Goal: Task Accomplishment & Management: Complete application form

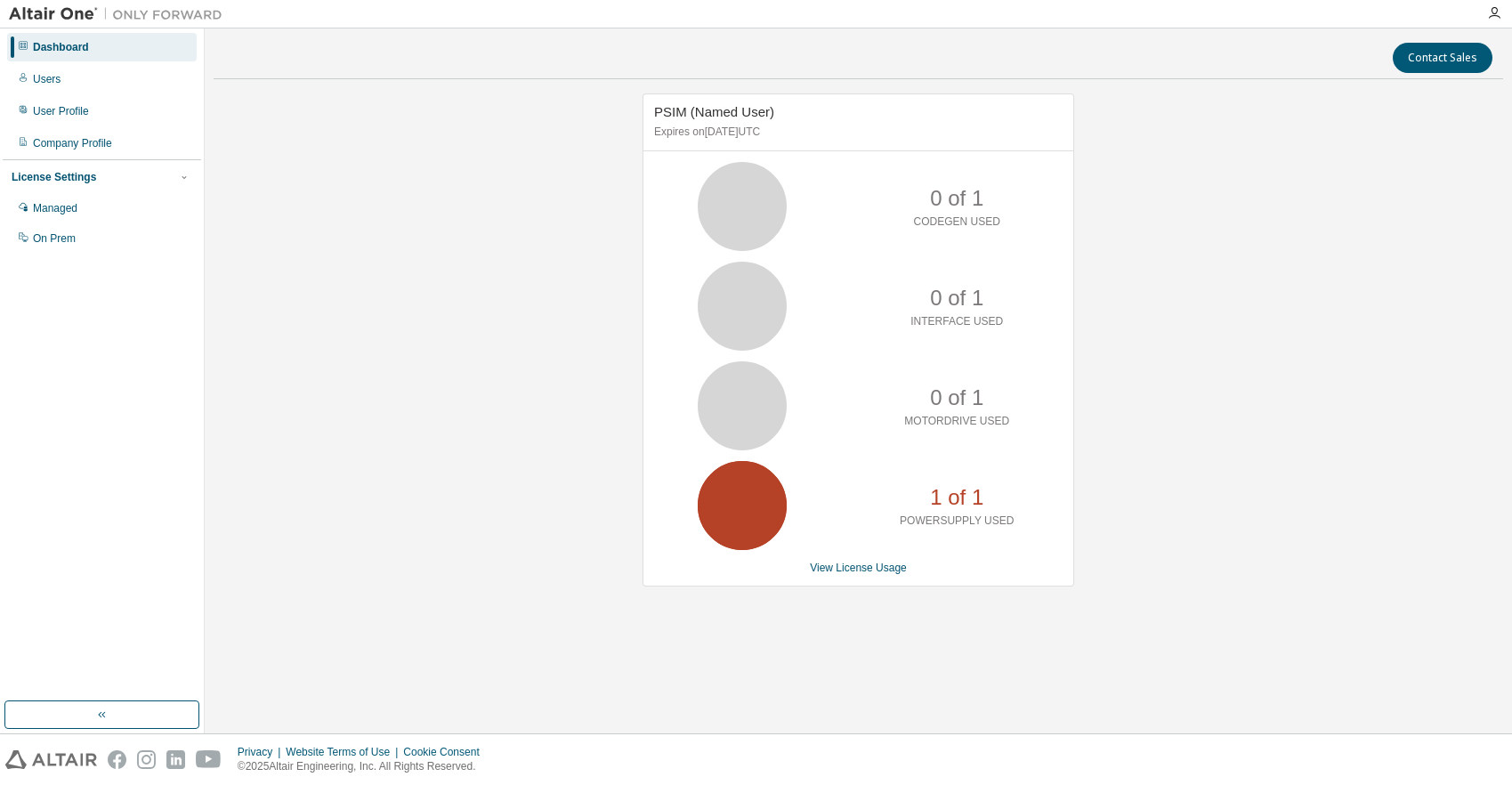
click at [1321, 393] on div "PSIM (Named User) Expires on [DATE] UTC 0 of 1 CODEGEN USED 0 of 1 INTERFACE US…" at bounding box center [859, 349] width 1289 height 511
click at [48, 215] on div "Managed" at bounding box center [55, 208] width 44 height 14
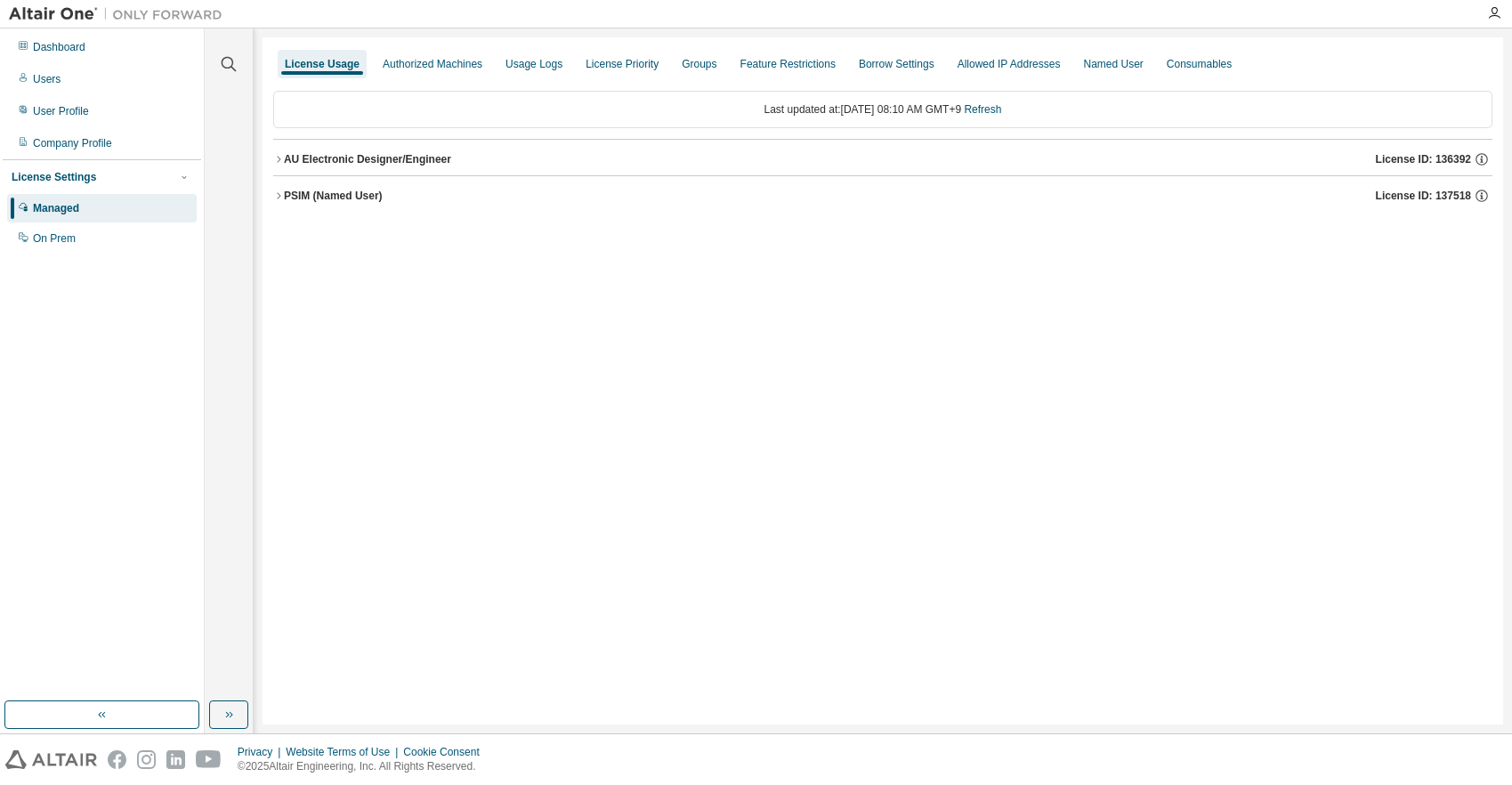
click at [278, 196] on icon "button" at bounding box center [279, 196] width 11 height 11
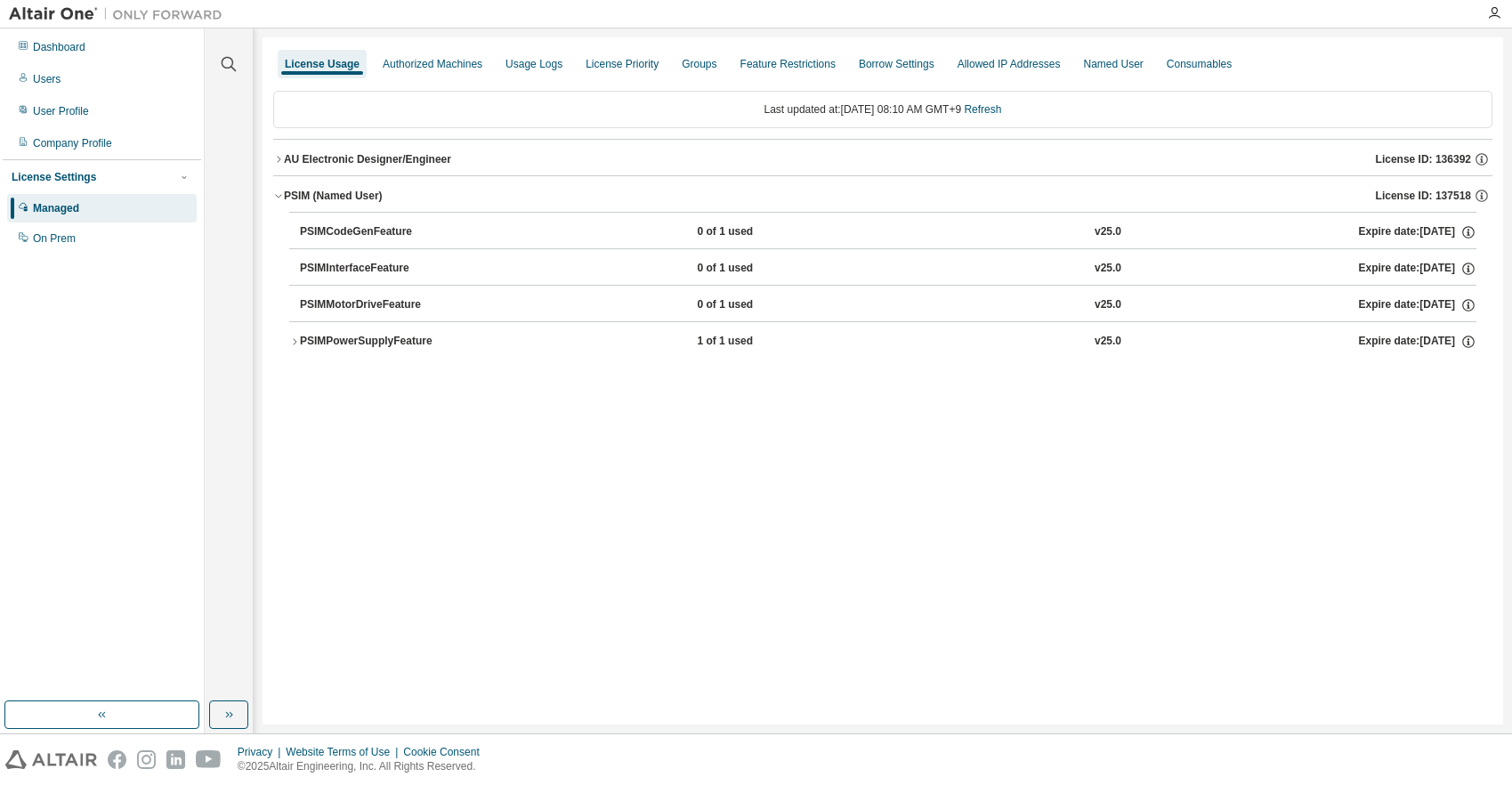
click at [1317, 469] on div "License Usage Authorized Machines Usage Logs License Priority Groups Feature Re…" at bounding box center [882, 380] width 1240 height 687
click at [707, 61] on div "Groups" at bounding box center [699, 65] width 49 height 29
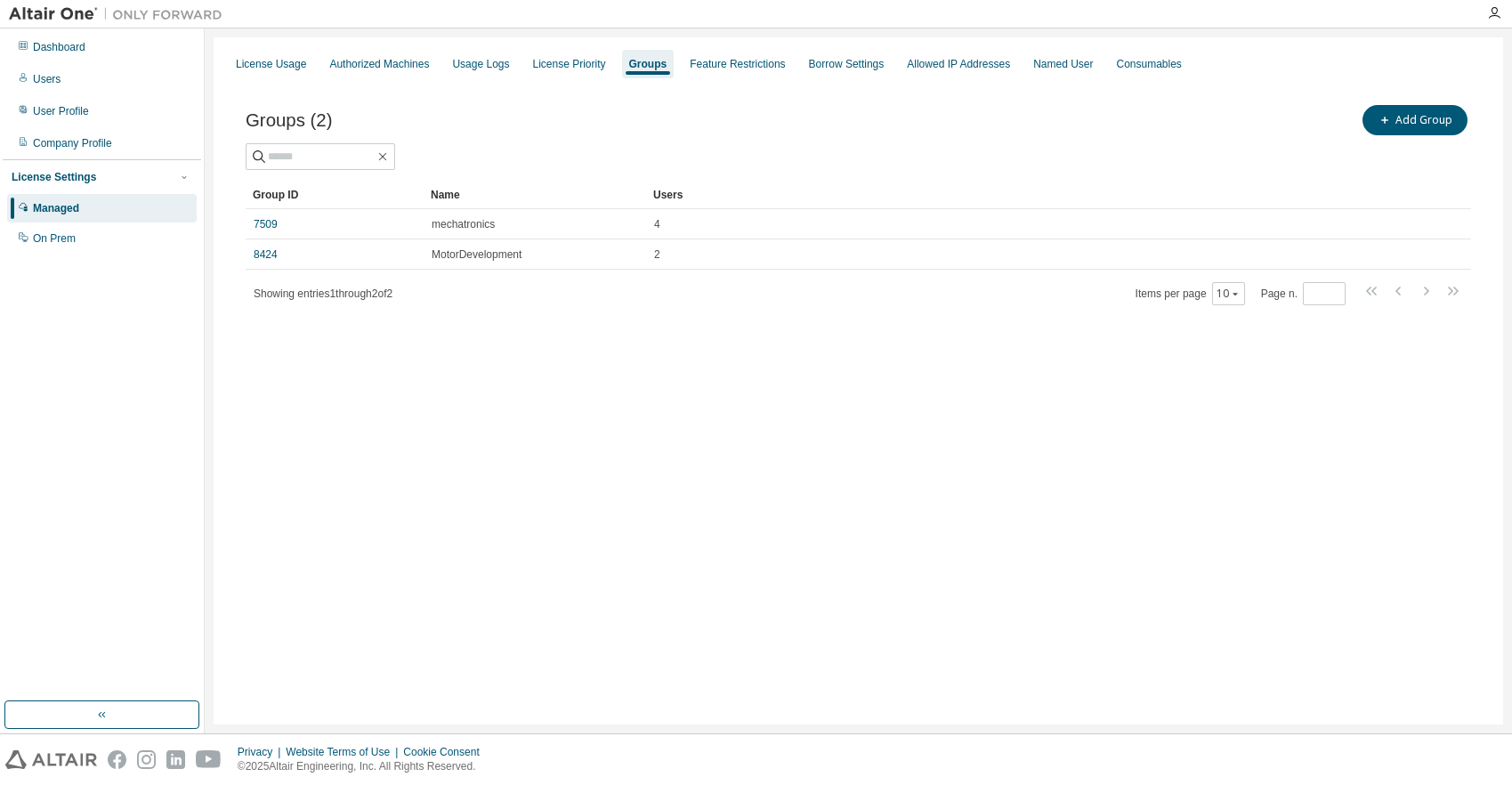
click at [1280, 413] on div "License Usage Authorized Machines Usage Logs License Priority Groups Feature Re…" at bounding box center [859, 380] width 1289 height 687
click at [1227, 473] on div "License Usage Authorized Machines Usage Logs License Priority Groups Feature Re…" at bounding box center [859, 380] width 1289 height 687
click at [1365, 447] on div "License Usage Authorized Machines Usage Logs License Priority Groups Feature Re…" at bounding box center [859, 380] width 1289 height 687
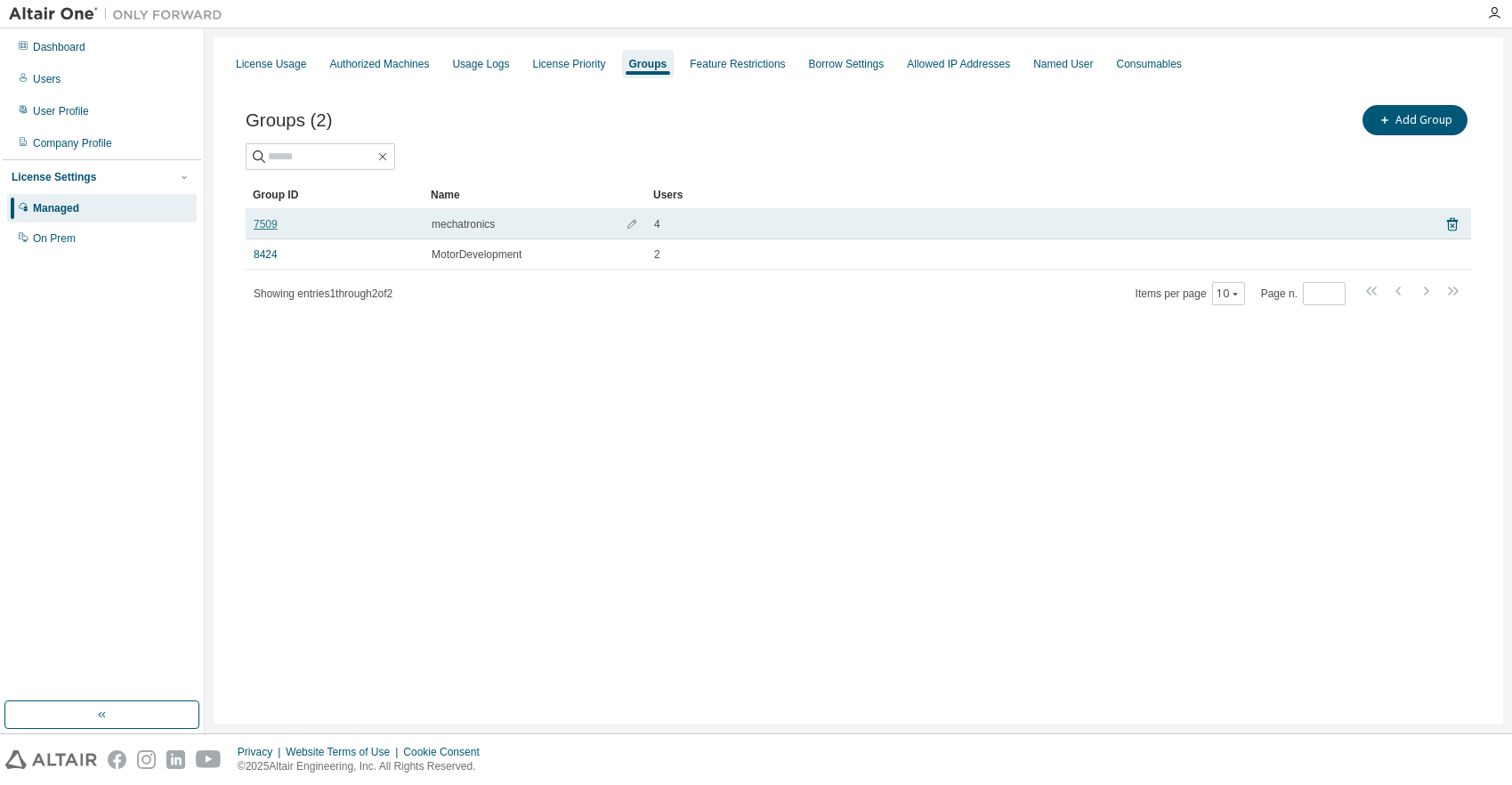
click at [268, 224] on link "7509" at bounding box center [265, 223] width 24 height 14
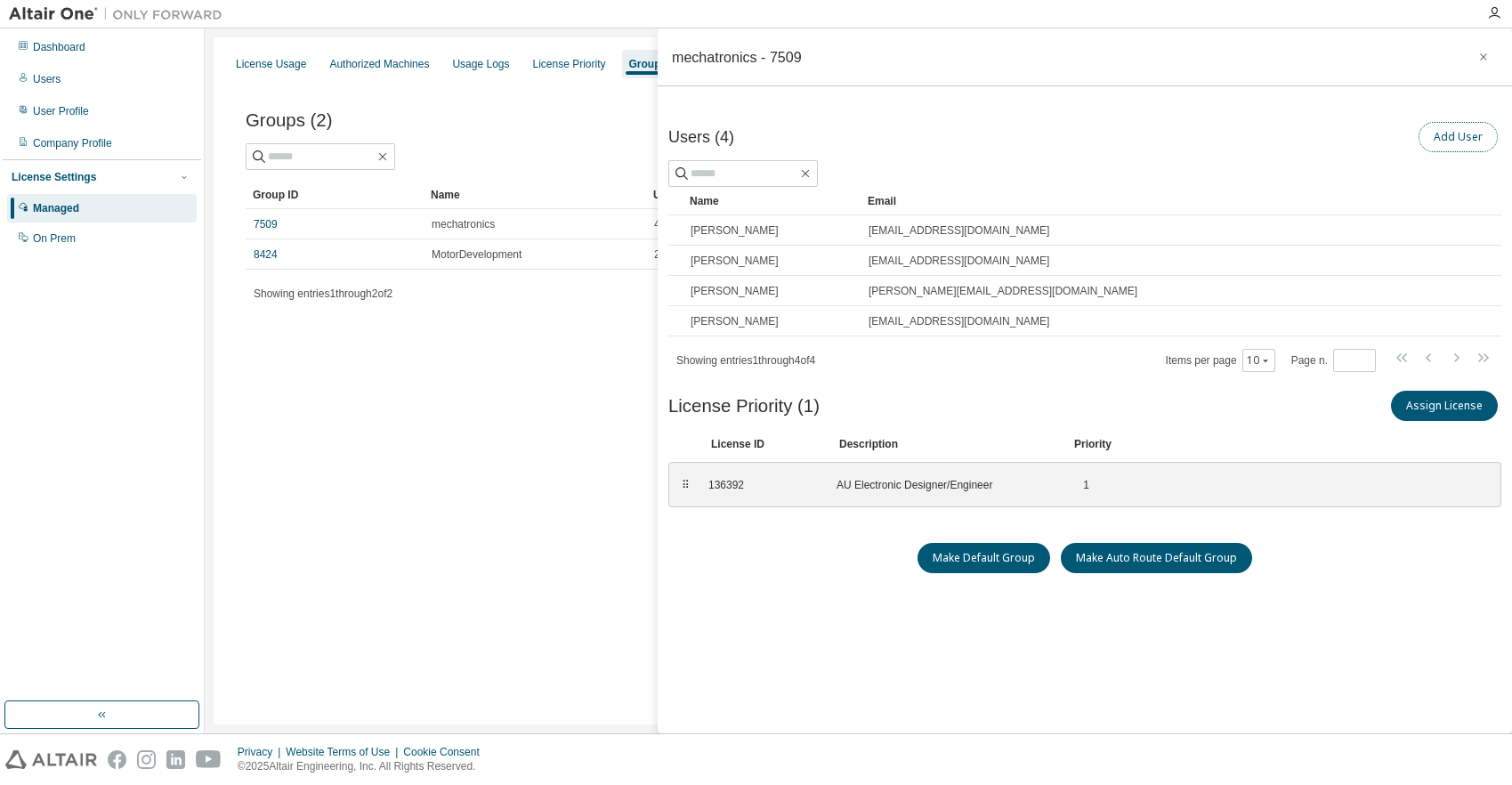
click at [1444, 135] on button "Add User" at bounding box center [1458, 137] width 79 height 30
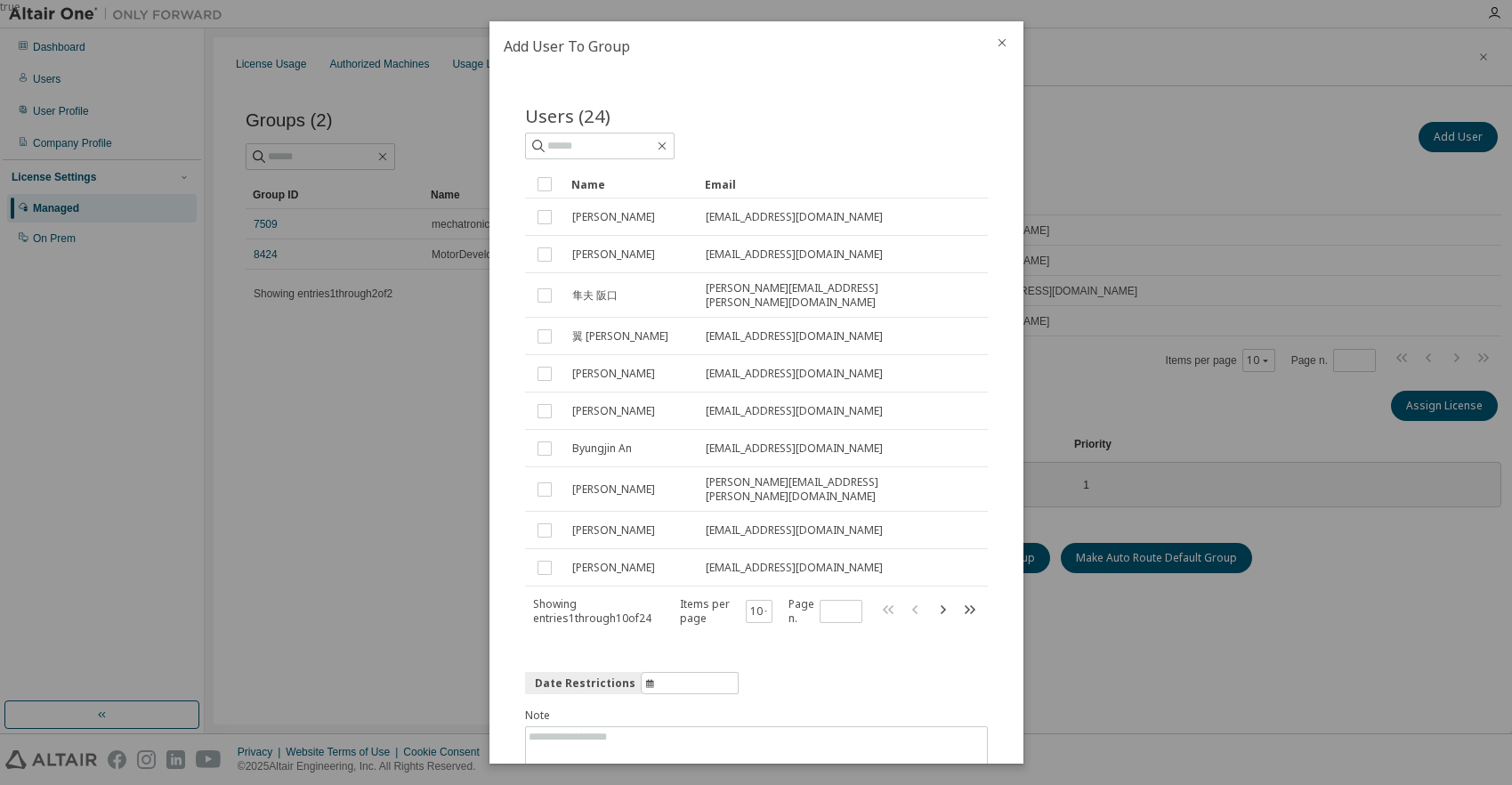
drag, startPoint x: 1014, startPoint y: 133, endPoint x: 1018, endPoint y: 143, distance: 10.8
click at [1018, 143] on div "Users (24) Clear Load Save Save As Field Operator Value Select filter Select op…" at bounding box center [756, 417] width 534 height 693
click at [621, 150] on input "text" at bounding box center [600, 145] width 107 height 17
click at [940, 604] on icon "button" at bounding box center [942, 608] width 6 height 9
type input "*"
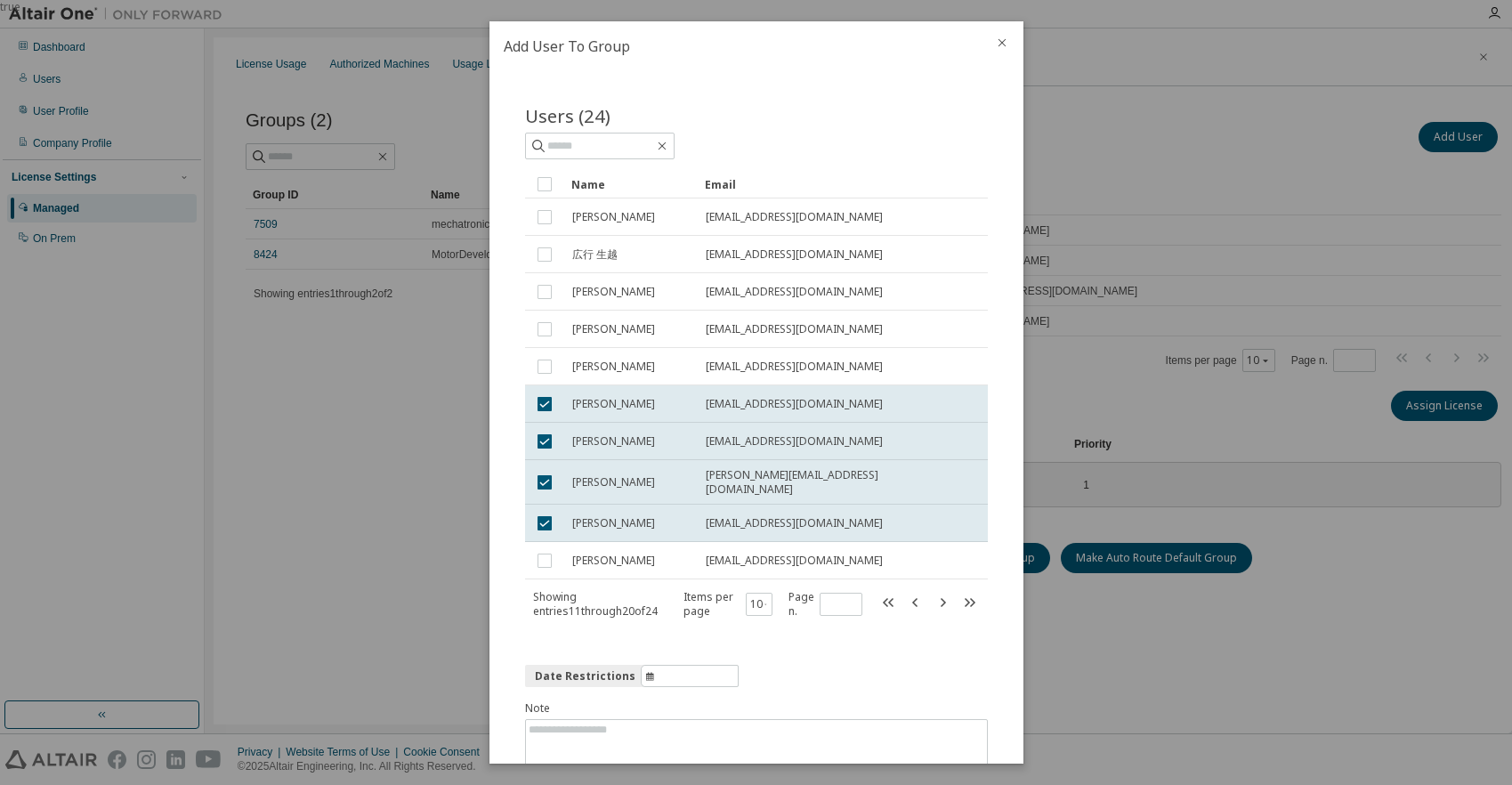
click at [1003, 39] on icon "close" at bounding box center [1002, 42] width 14 height 14
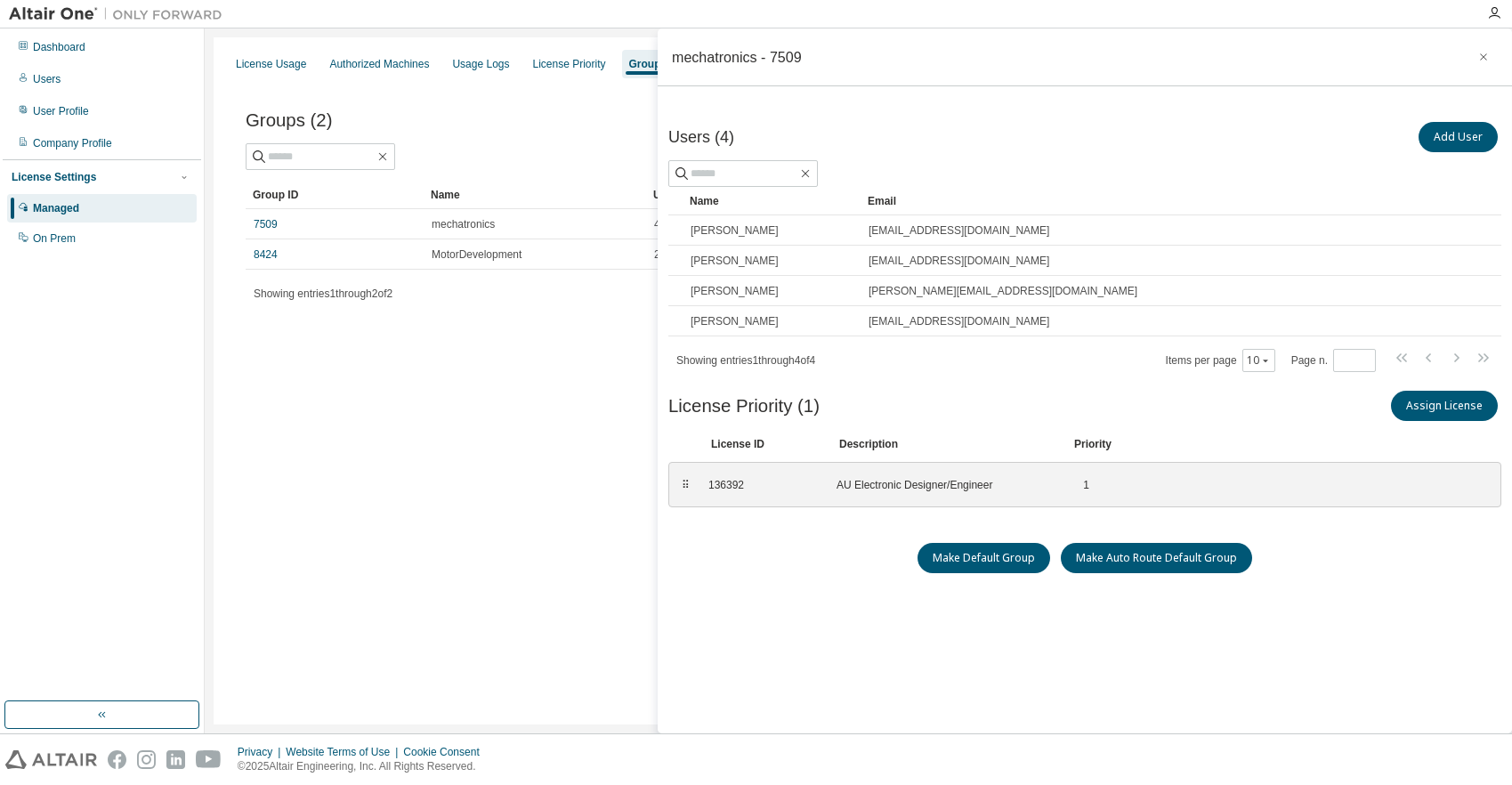
click at [509, 544] on div "License Usage Authorized Machines Usage Logs License Priority Groups Feature Re…" at bounding box center [859, 380] width 1289 height 687
click at [1477, 64] on icon "button" at bounding box center [1483, 57] width 13 height 14
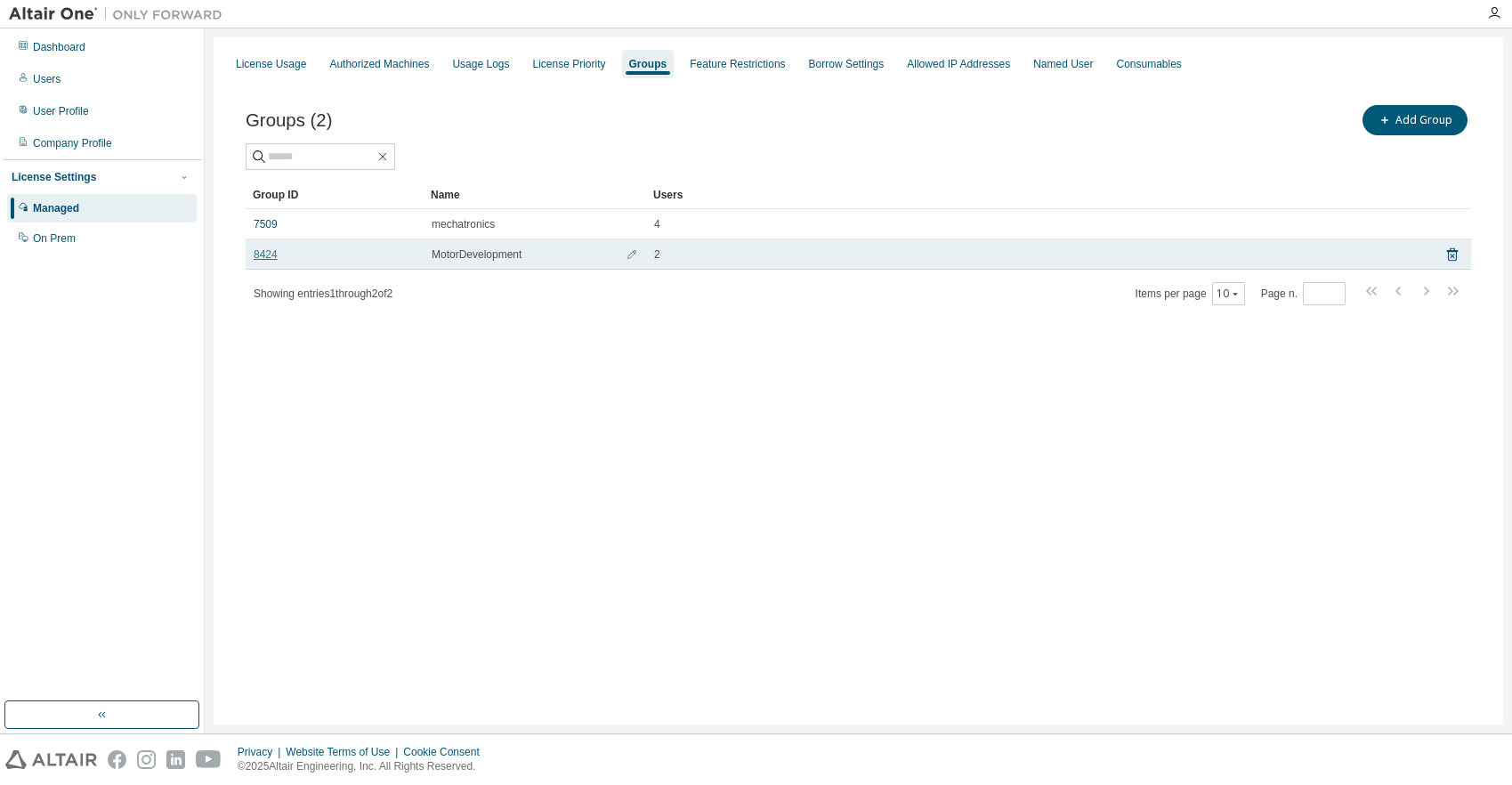
click at [257, 257] on link "8424" at bounding box center [265, 254] width 24 height 14
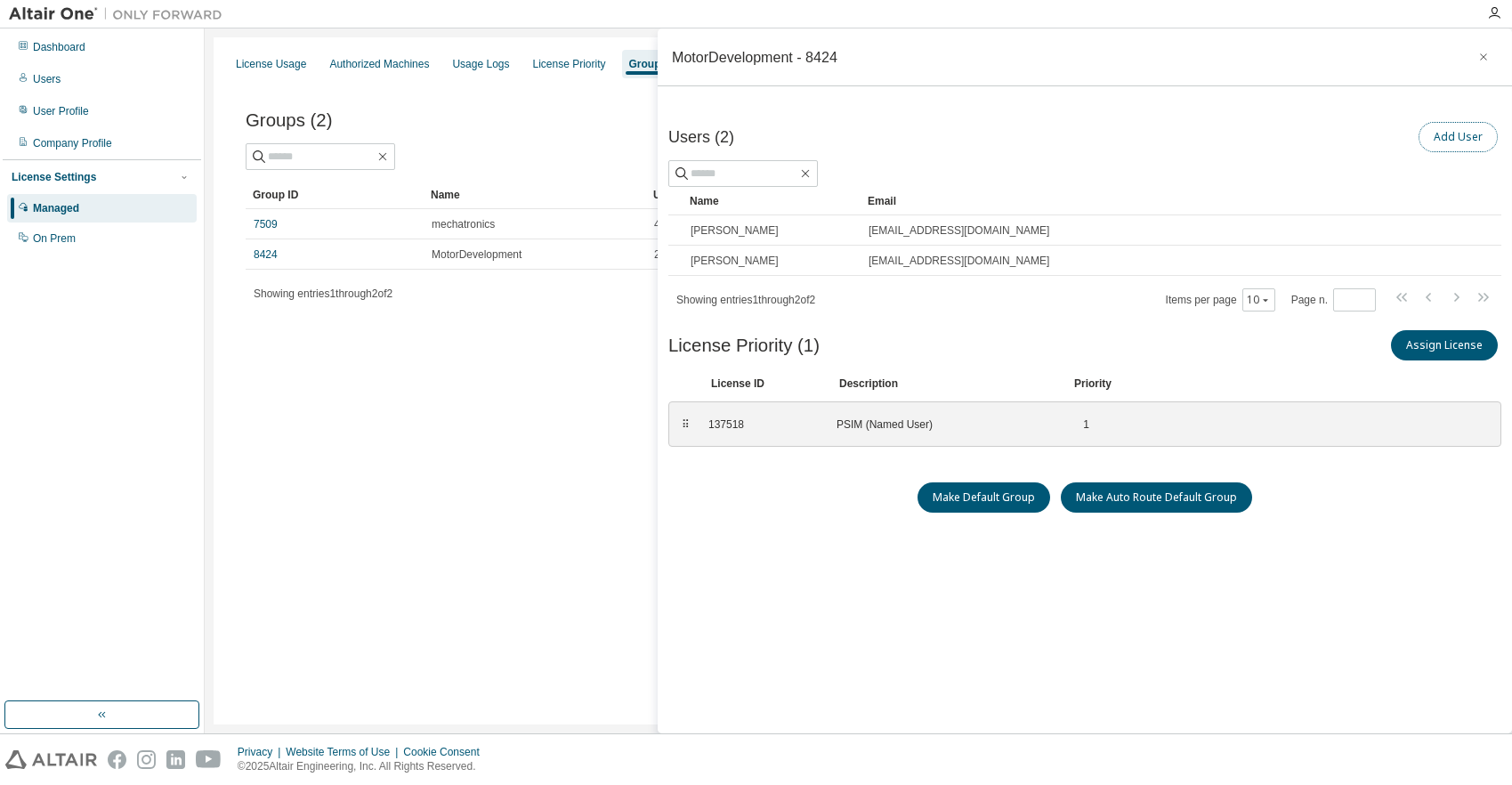
click at [1468, 136] on button "Add User" at bounding box center [1458, 137] width 79 height 30
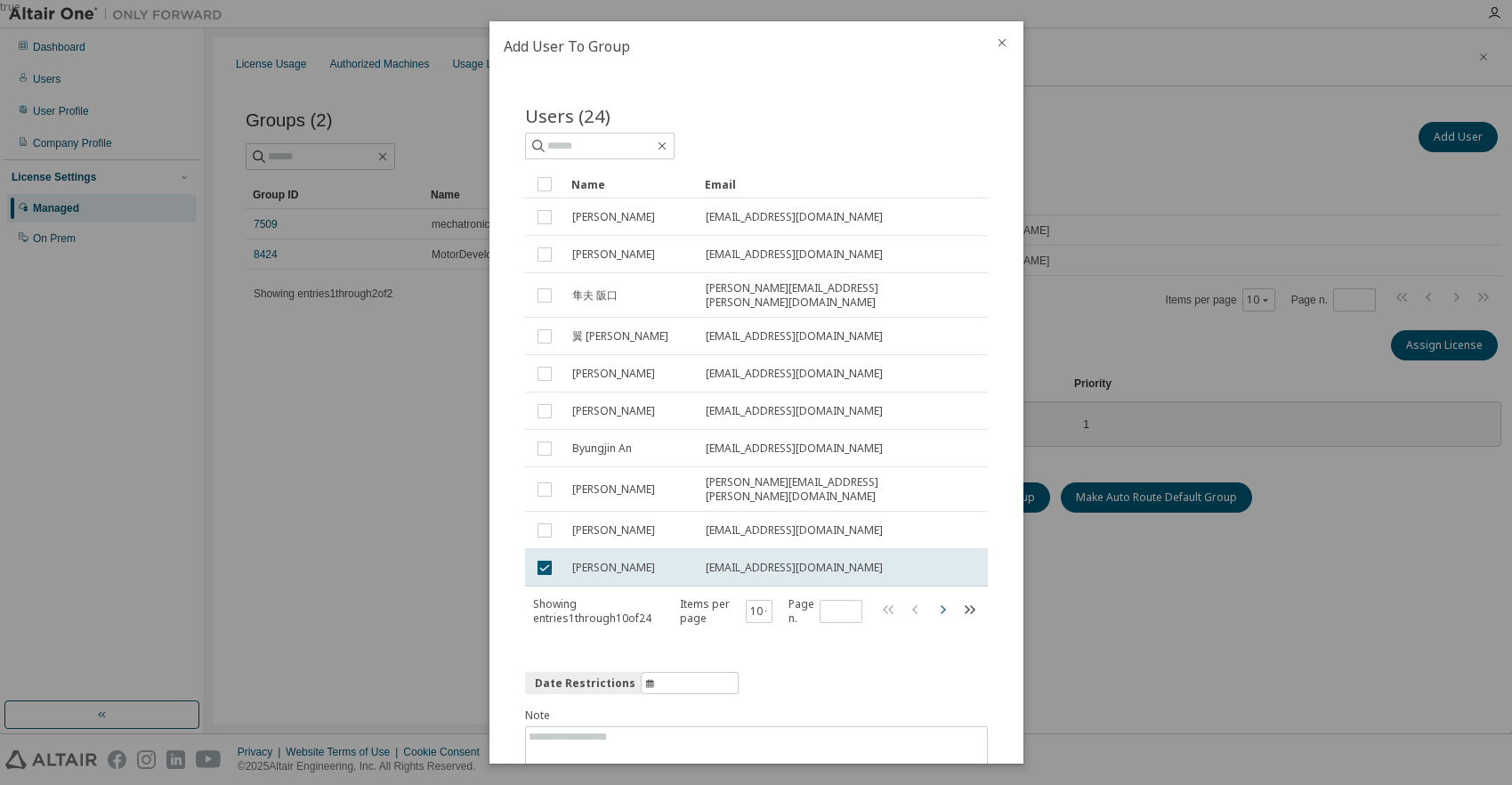
click at [936, 600] on icon "button" at bounding box center [942, 610] width 21 height 21
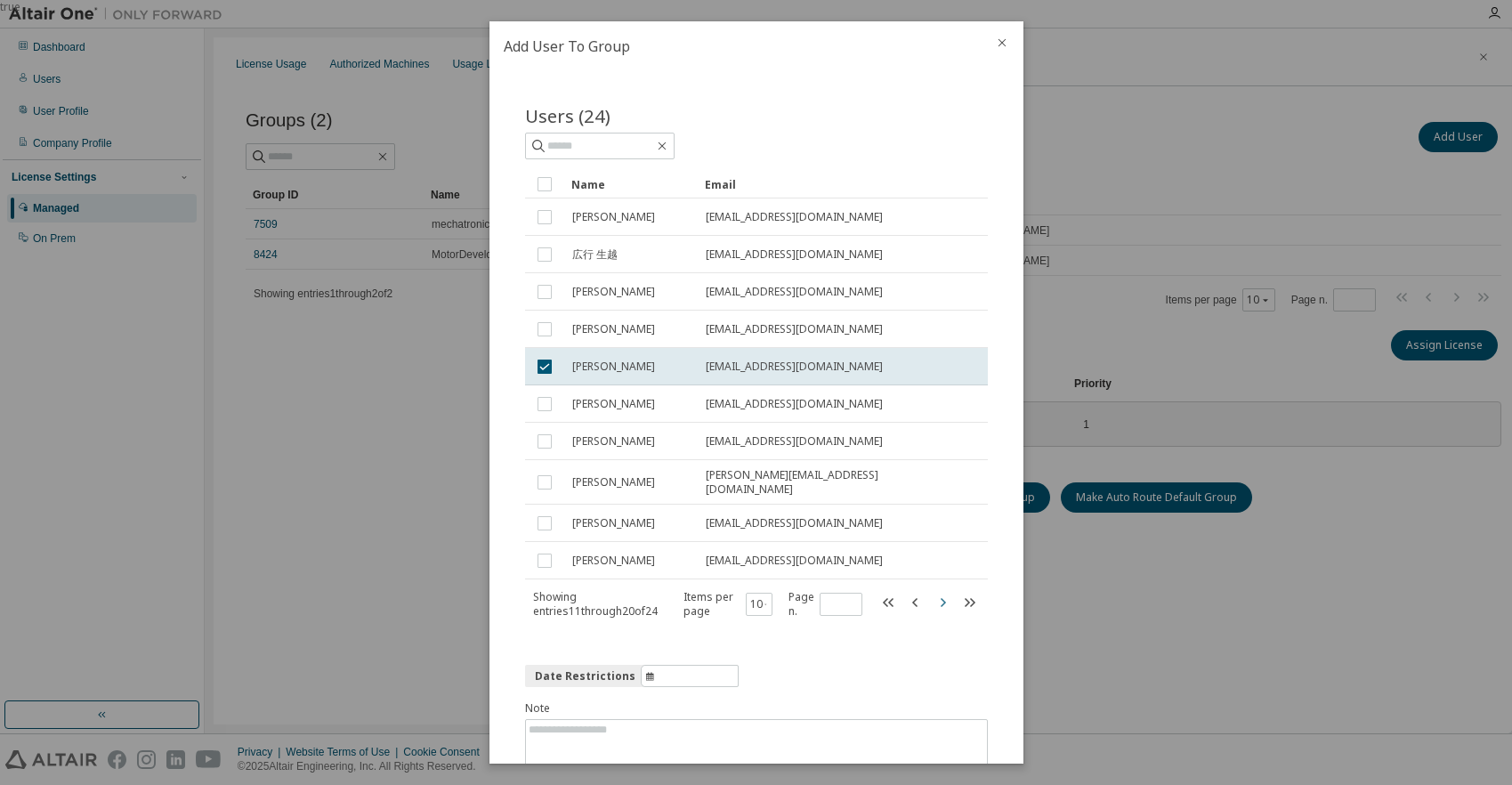
click at [936, 600] on icon "button" at bounding box center [942, 602] width 21 height 21
type input "*"
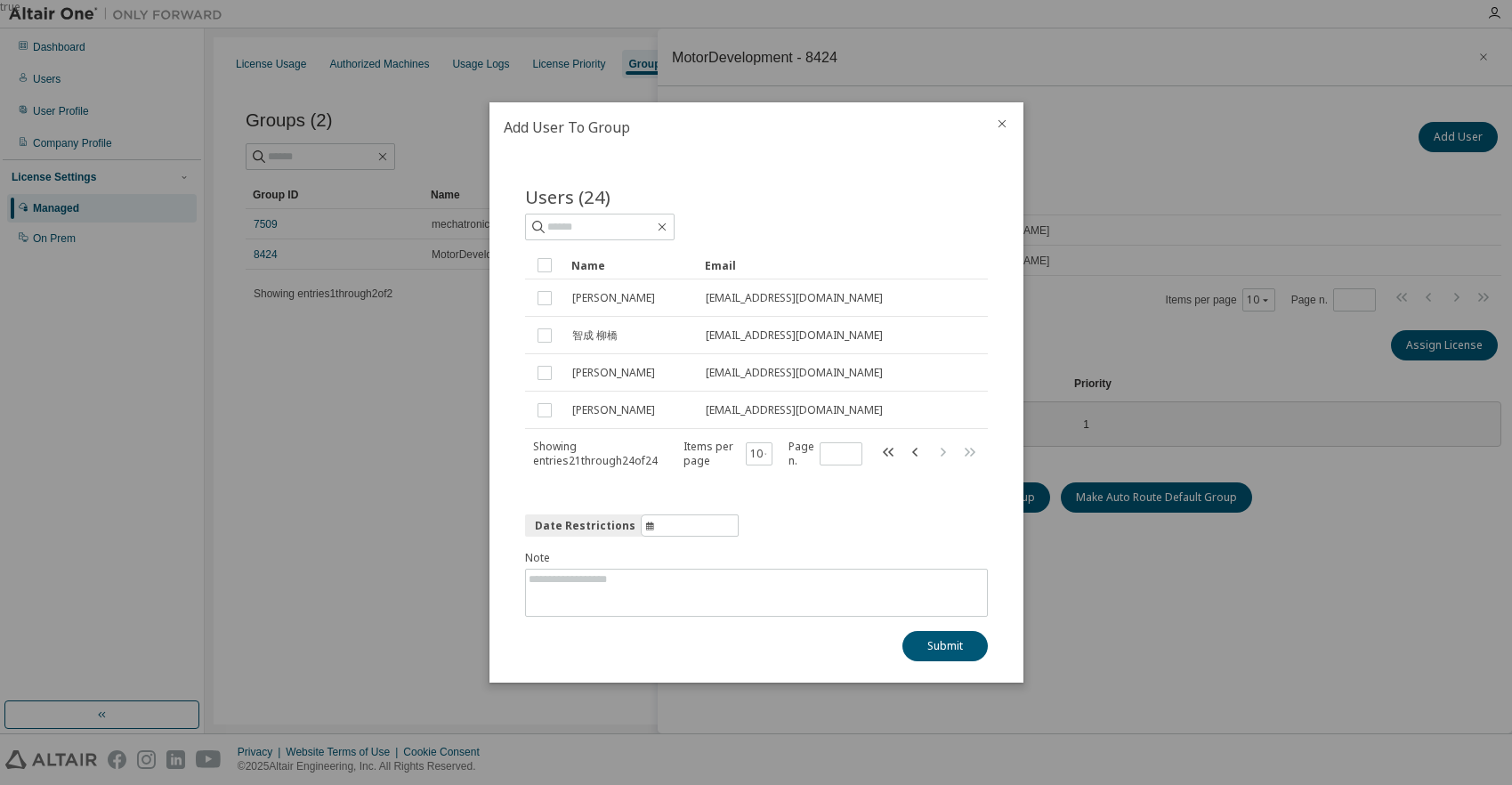
click at [995, 116] on div at bounding box center [1002, 125] width 42 height 46
click at [999, 122] on icon "close" at bounding box center [1002, 123] width 14 height 14
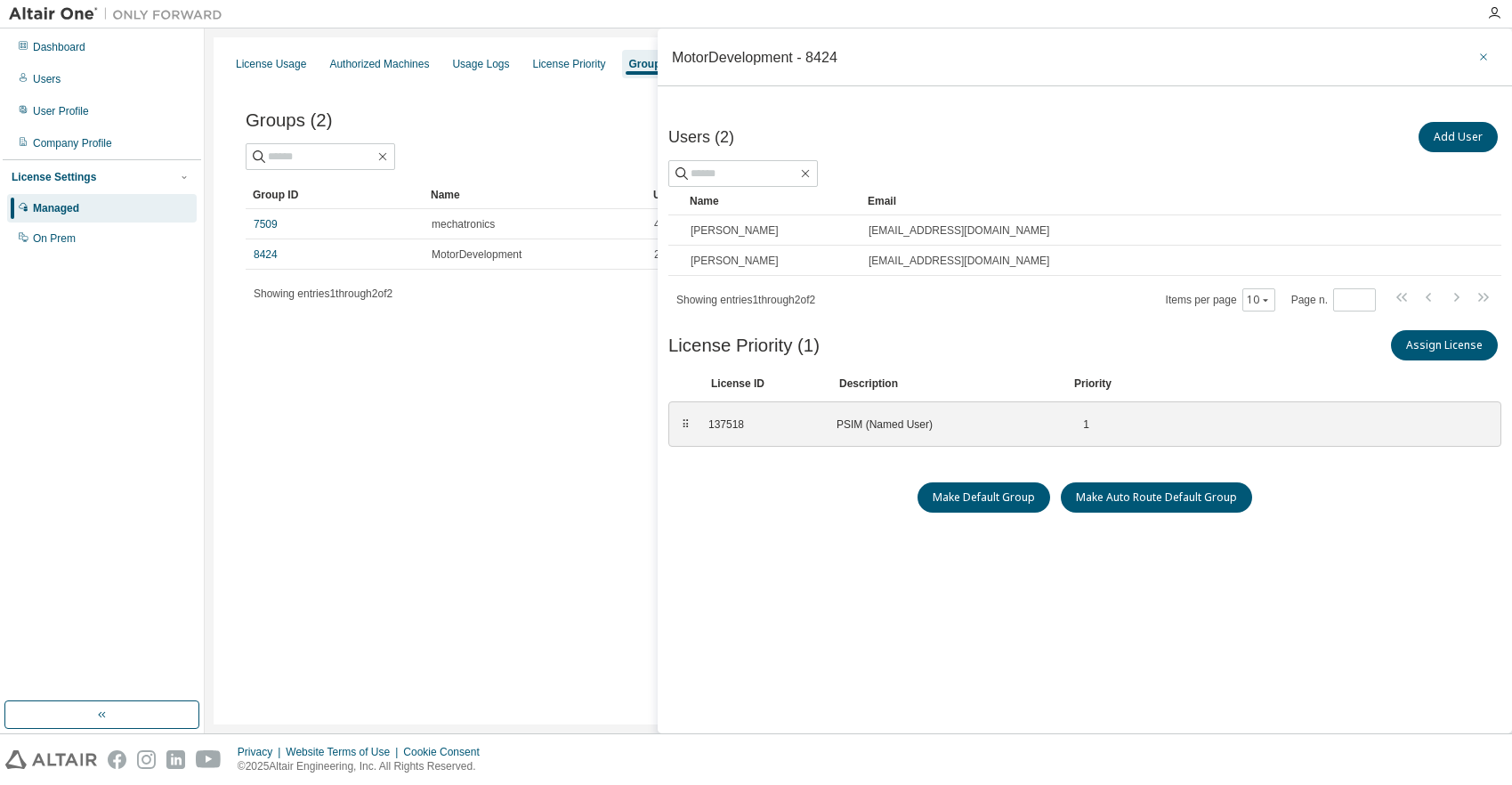
click at [1472, 45] on button "button" at bounding box center [1484, 57] width 29 height 29
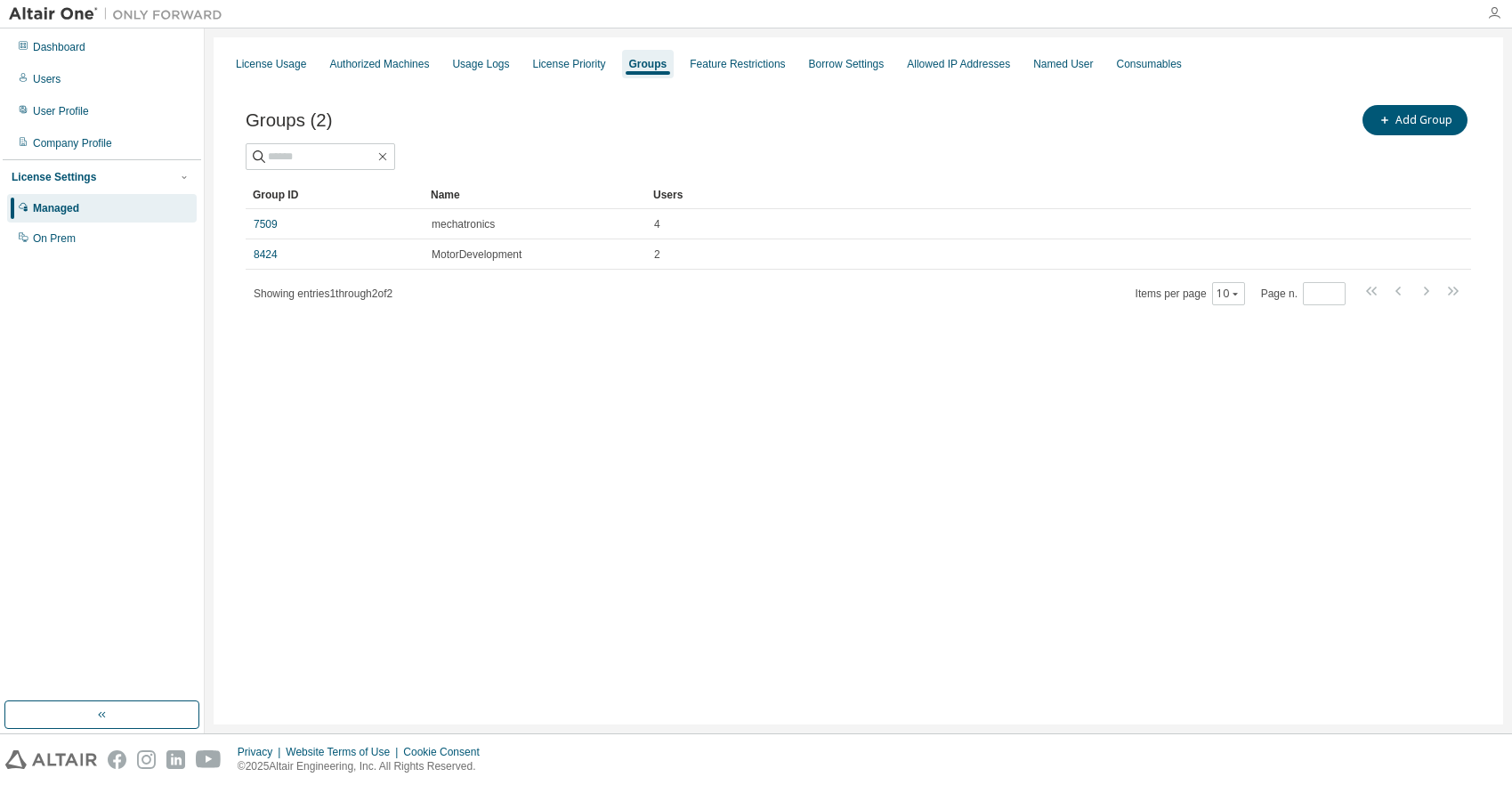
click at [1497, 13] on icon "button" at bounding box center [1494, 13] width 14 height 14
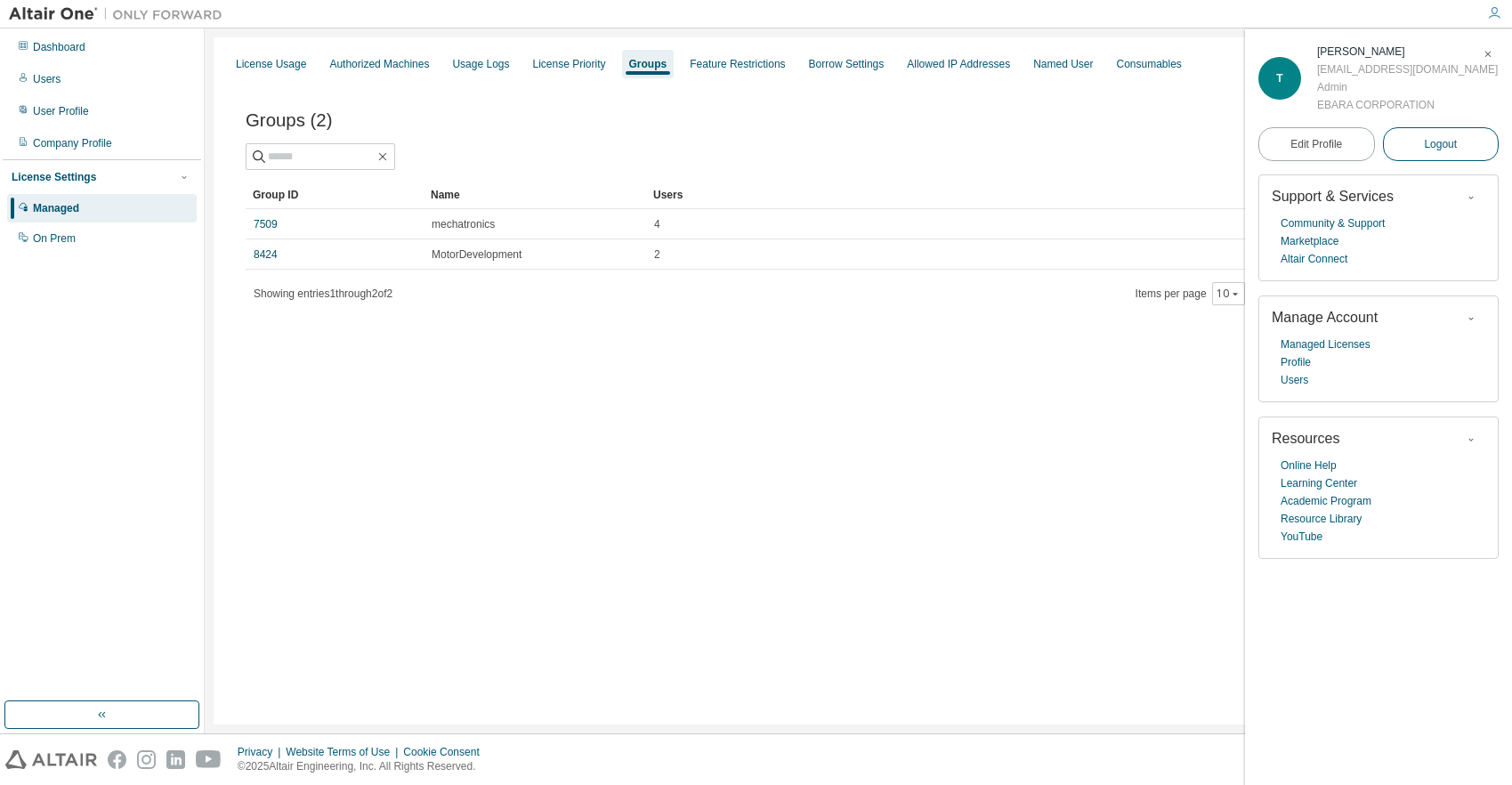
click at [1459, 147] on button "Logout" at bounding box center [1441, 144] width 117 height 34
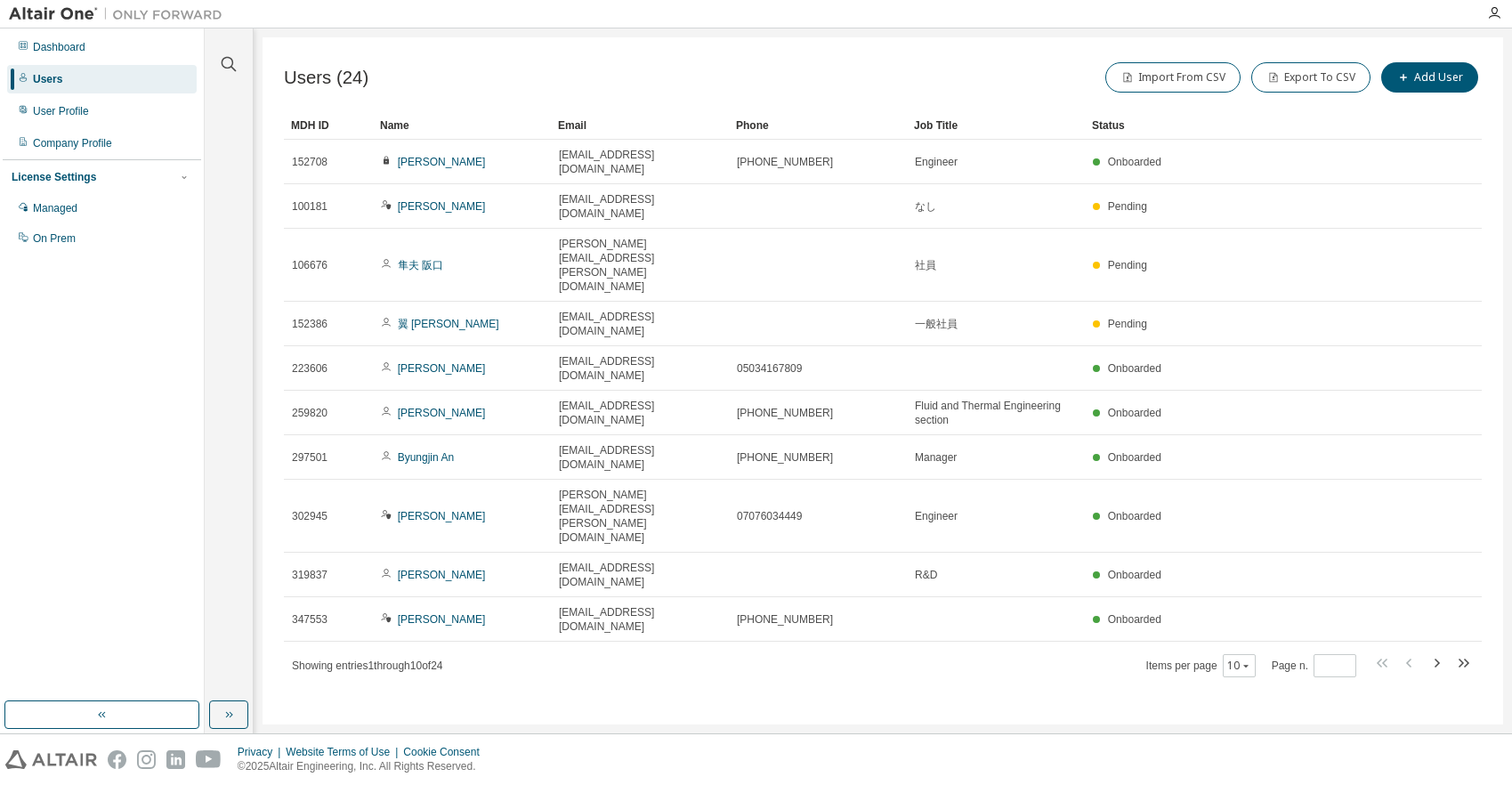
click at [1298, 623] on div "Users (24) Import From CSV Export To CSV Add User Clear Load Save Save As Field…" at bounding box center [882, 380] width 1240 height 687
click at [1447, 69] on button "Add User" at bounding box center [1429, 77] width 97 height 30
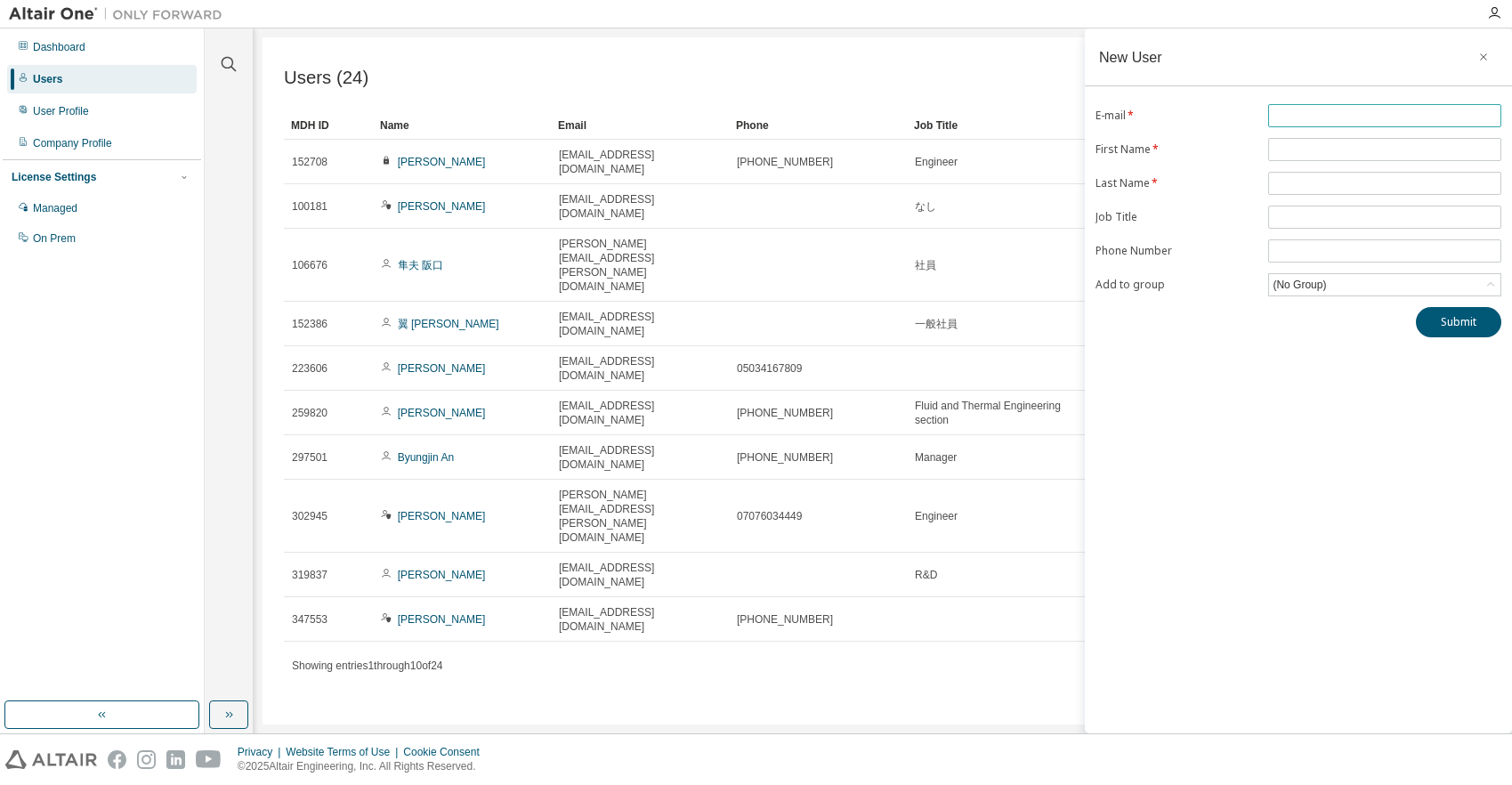
click at [1425, 119] on input "text" at bounding box center [1385, 116] width 225 height 14
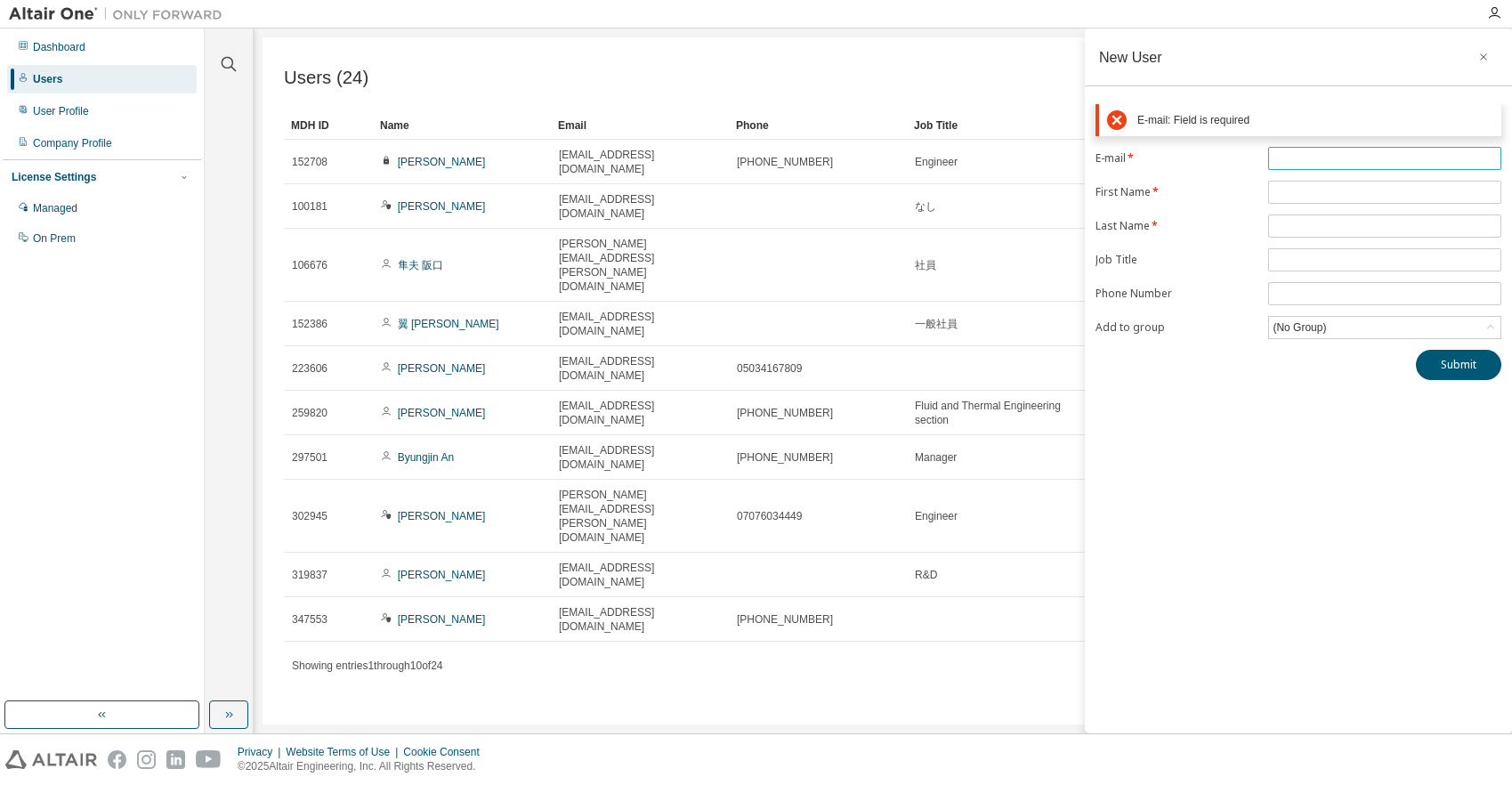
paste input "**********"
type input "**********"
click at [1330, 186] on form "**********" at bounding box center [1298, 242] width 406 height 192
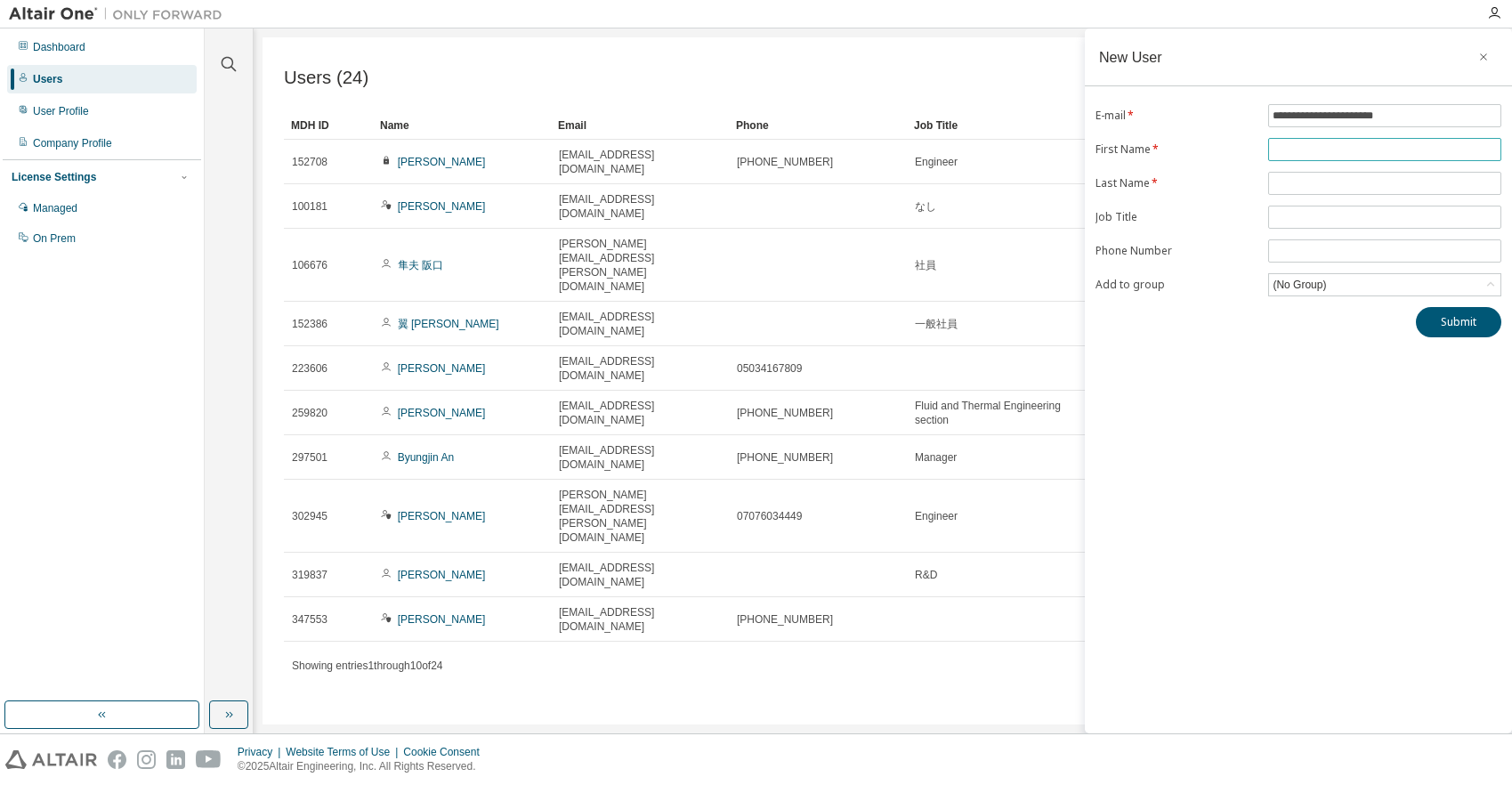
click at [1279, 148] on input "text" at bounding box center [1385, 149] width 225 height 14
type input "******"
click at [1288, 179] on input "text" at bounding box center [1385, 183] width 225 height 14
type input "******"
click at [1308, 215] on input "text" at bounding box center [1385, 217] width 225 height 14
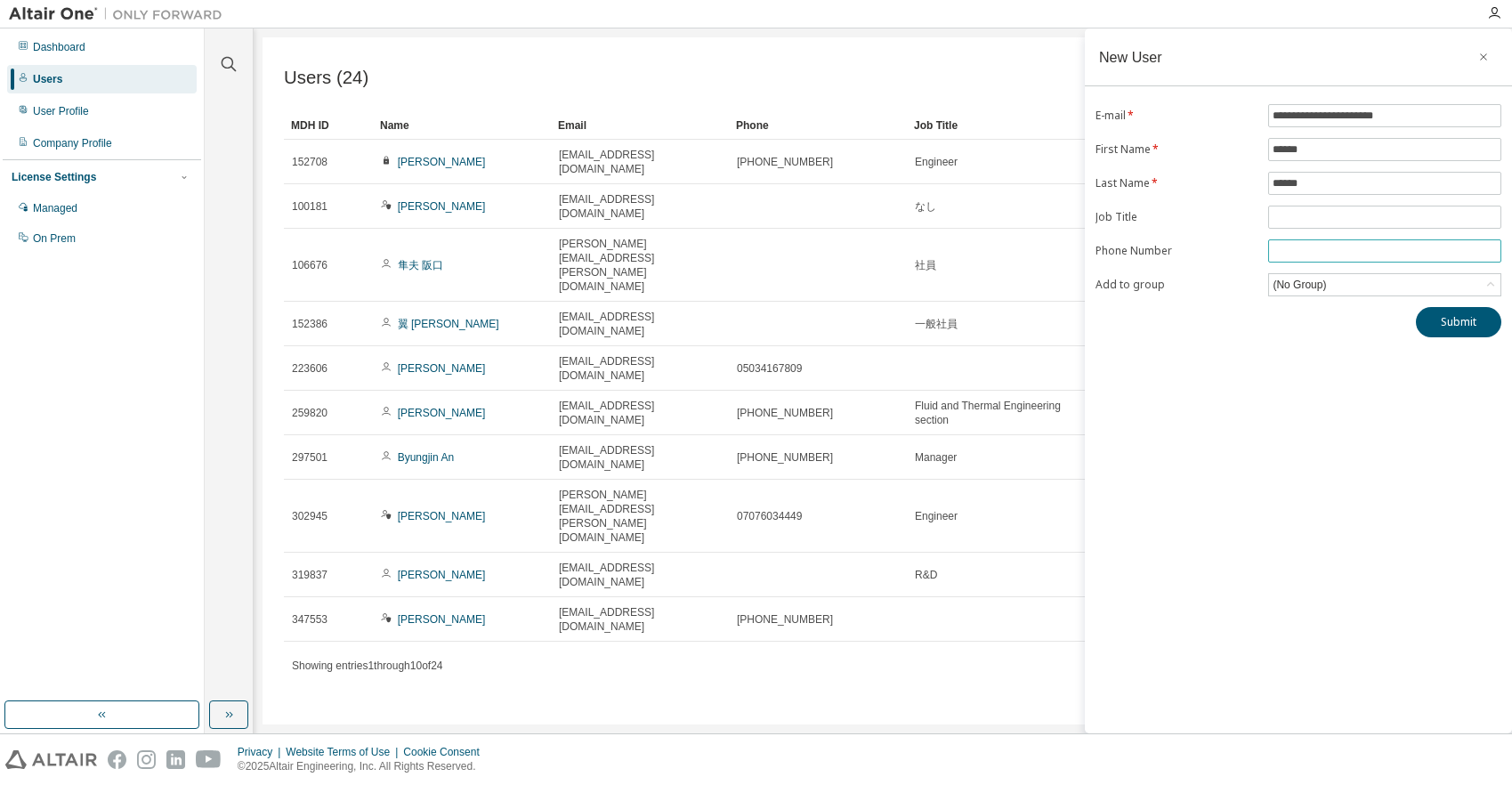
click at [1297, 250] on input "tel" at bounding box center [1385, 250] width 225 height 14
paste input "**********"
type input "**********"
click at [1333, 210] on input "text" at bounding box center [1385, 217] width 225 height 14
type input "********"
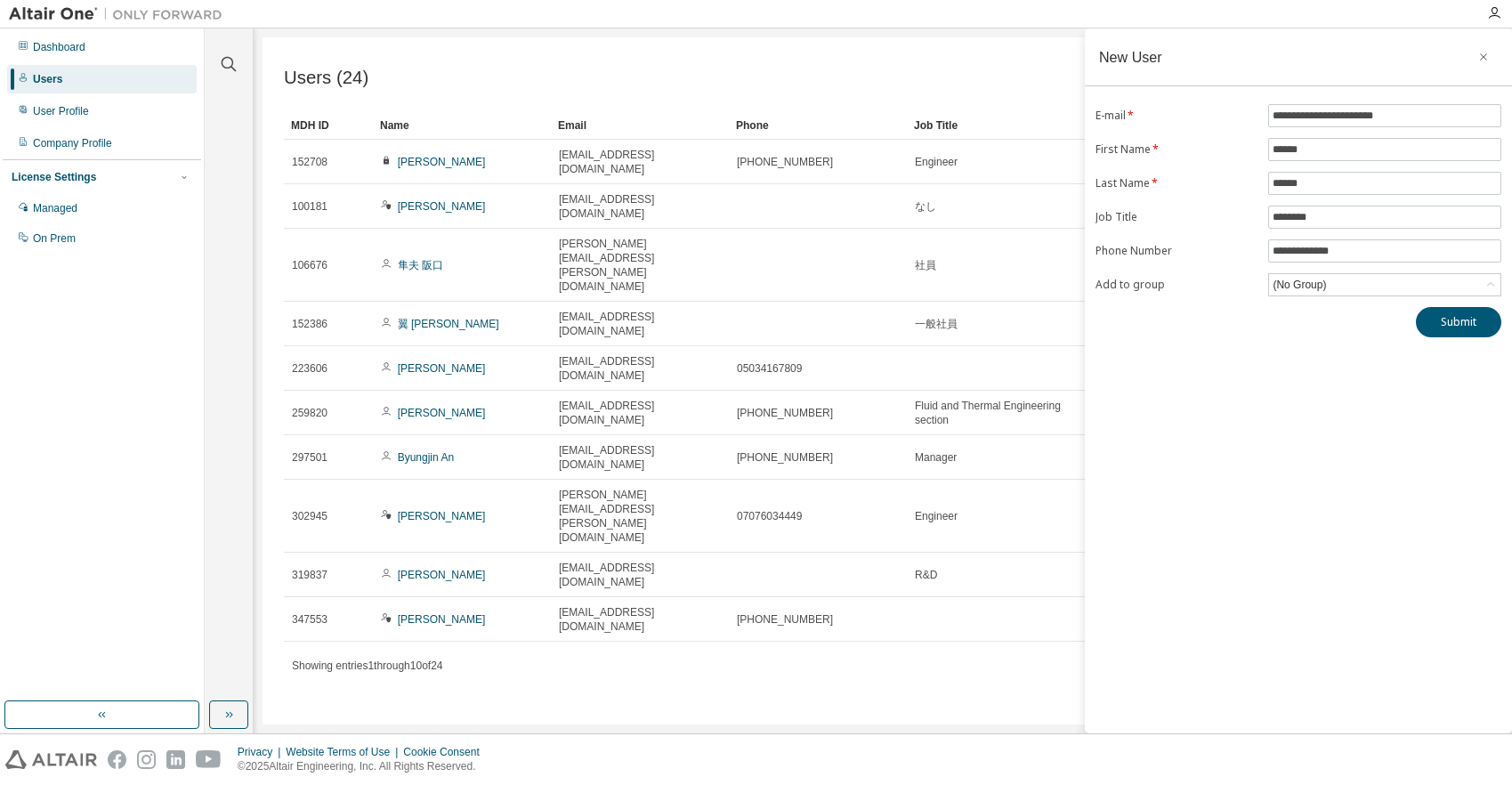
click at [1236, 470] on div "**********" at bounding box center [1298, 380] width 427 height 704
click at [1449, 321] on button "Submit" at bounding box center [1458, 322] width 86 height 30
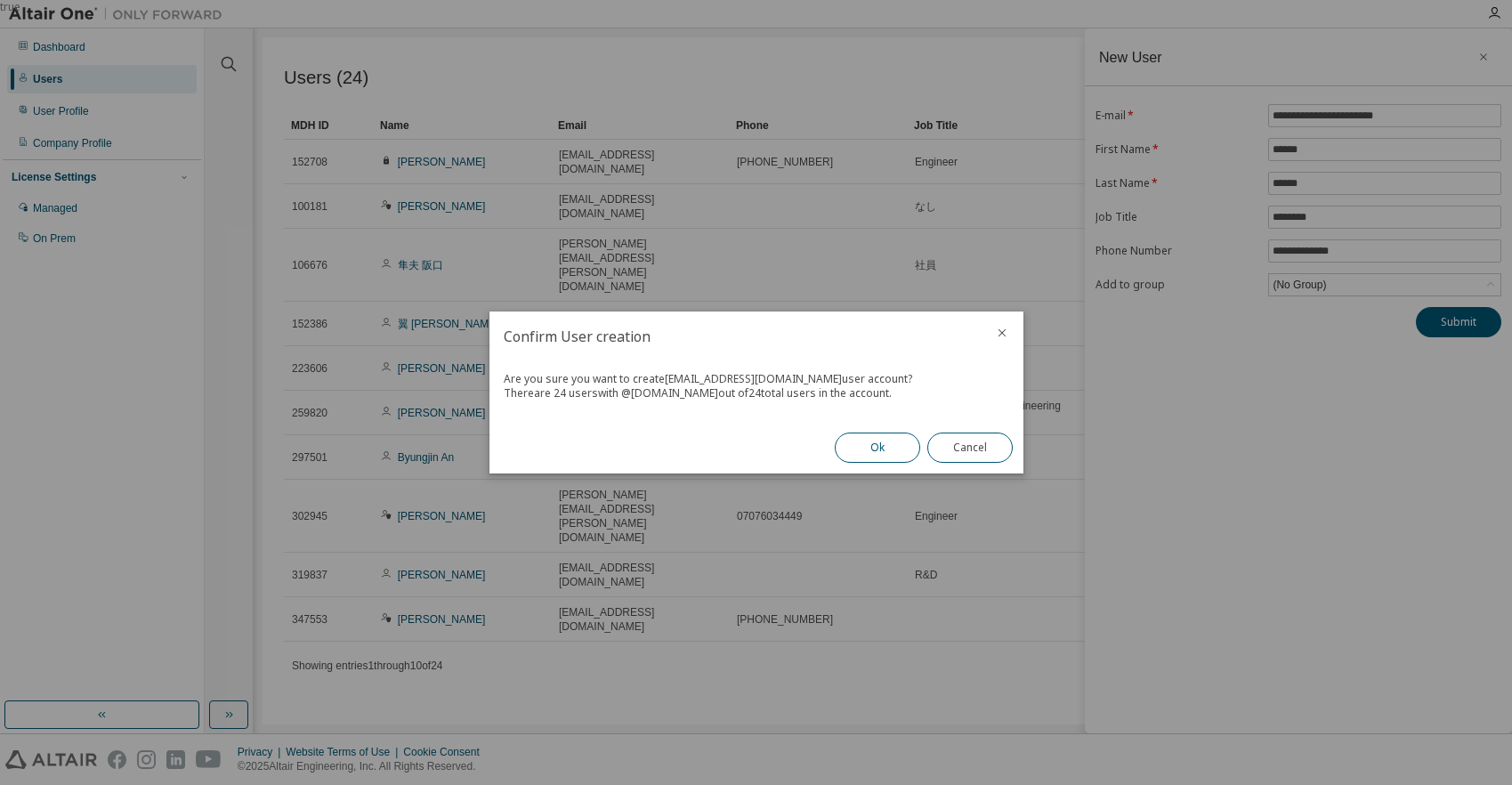
click at [874, 452] on button "Ok" at bounding box center [877, 447] width 86 height 30
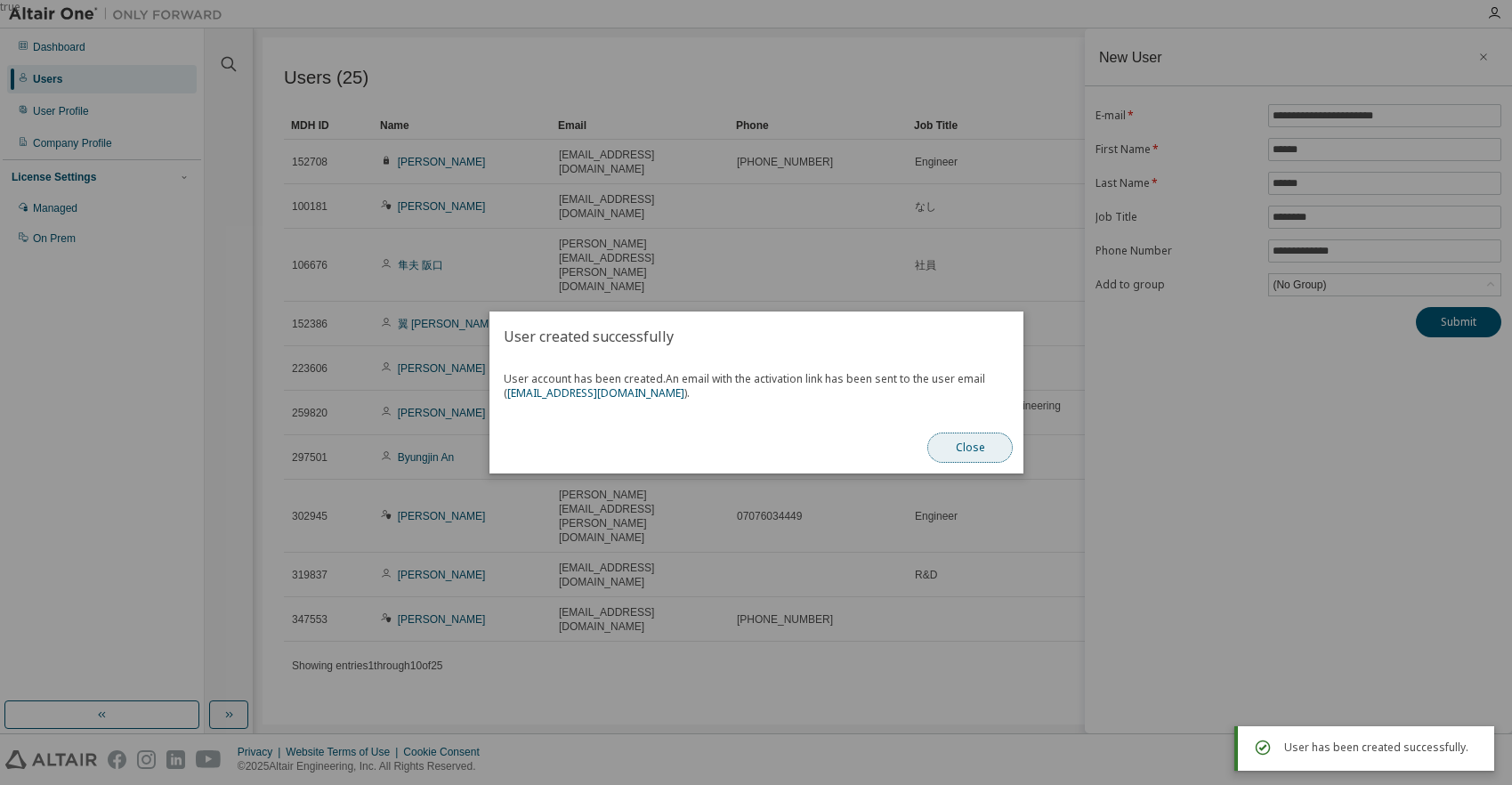
click at [956, 445] on button "Close" at bounding box center [969, 447] width 86 height 30
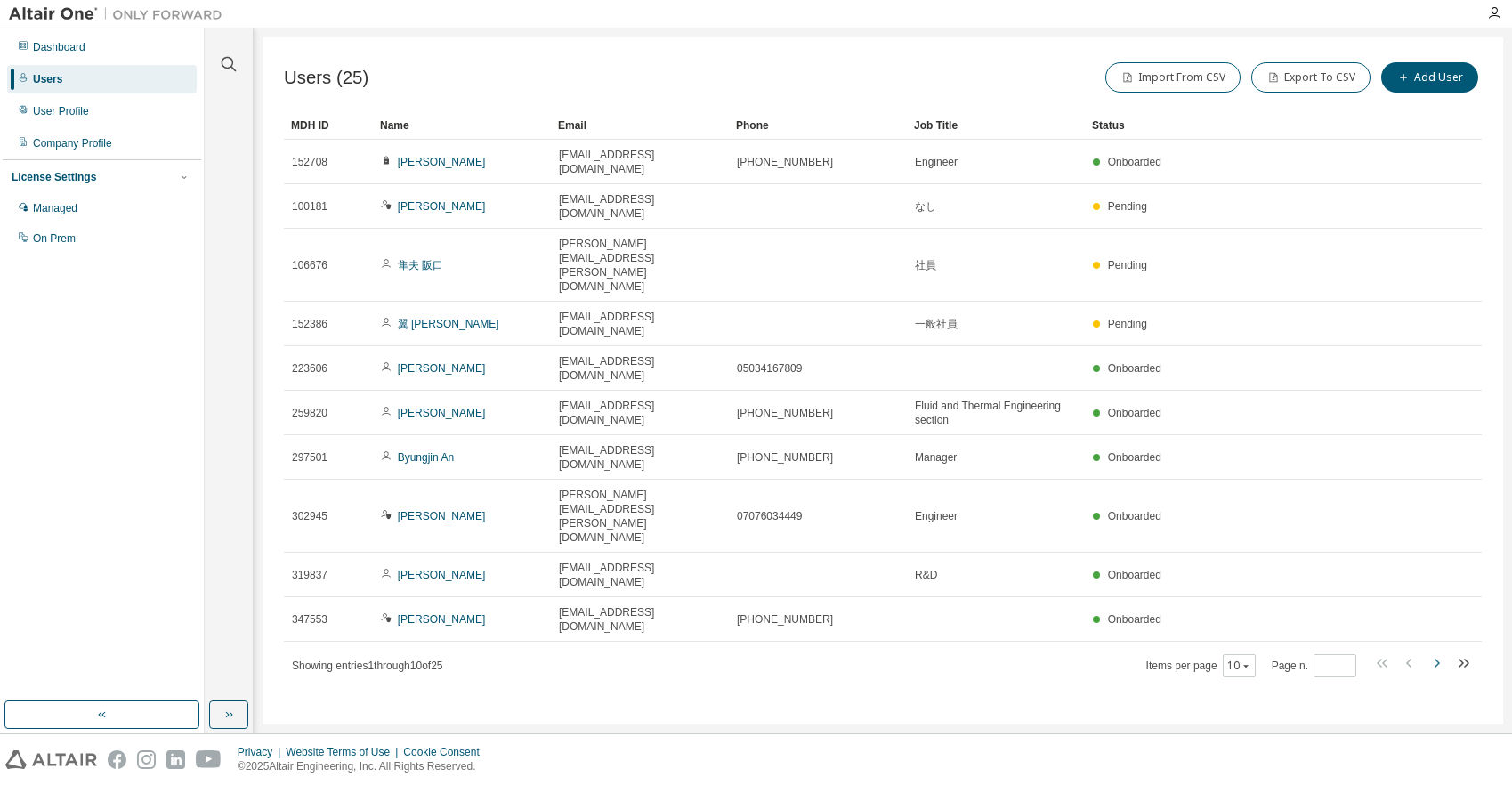
click at [1438, 652] on icon "button" at bounding box center [1437, 663] width 21 height 21
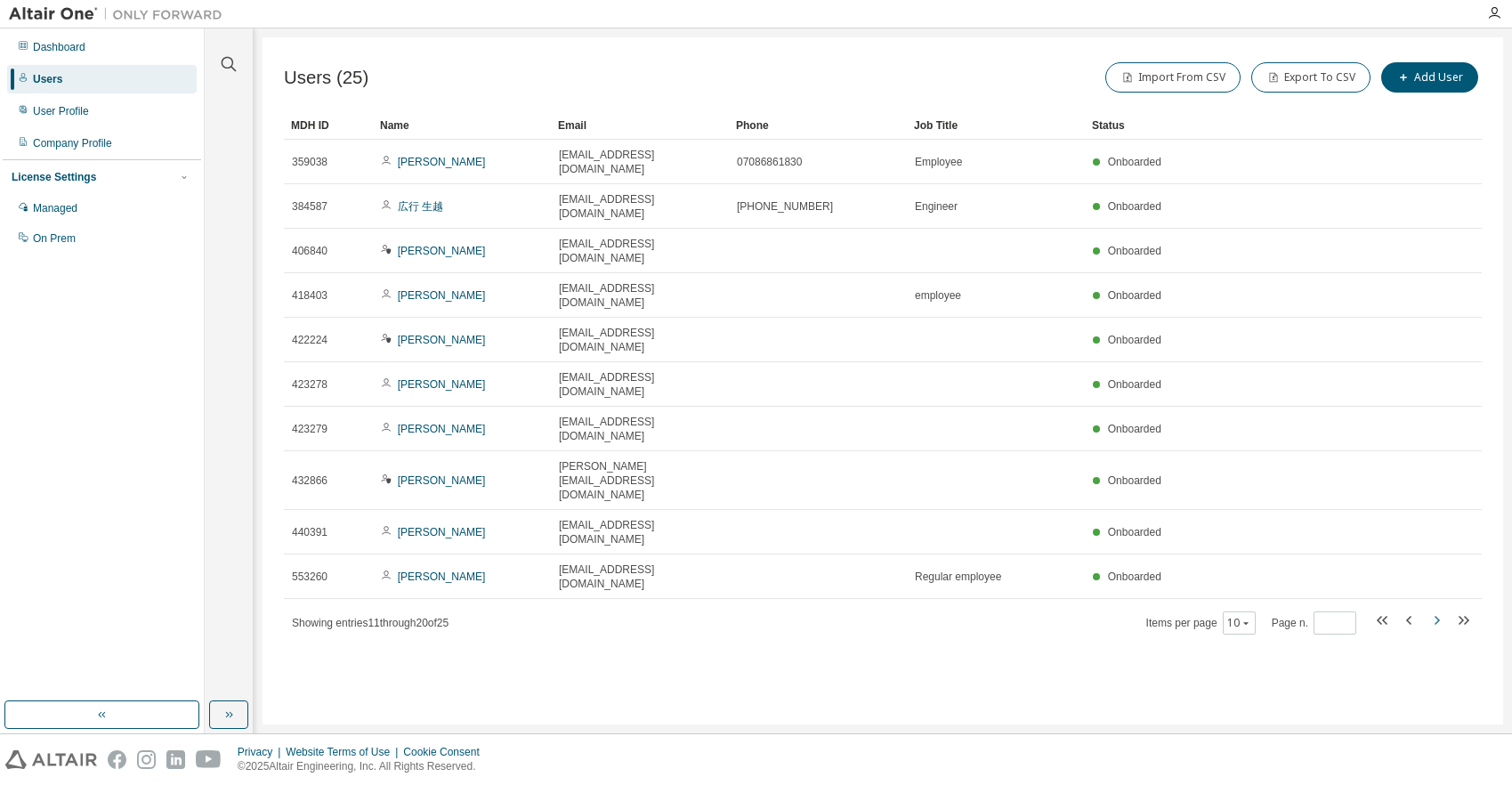
click at [1438, 483] on div "Users (25) Import From CSV Export To CSV Add User Clear Load Save Save As Field…" at bounding box center [882, 380] width 1240 height 687
click at [1437, 615] on icon "button" at bounding box center [1438, 619] width 6 height 9
type input "*"
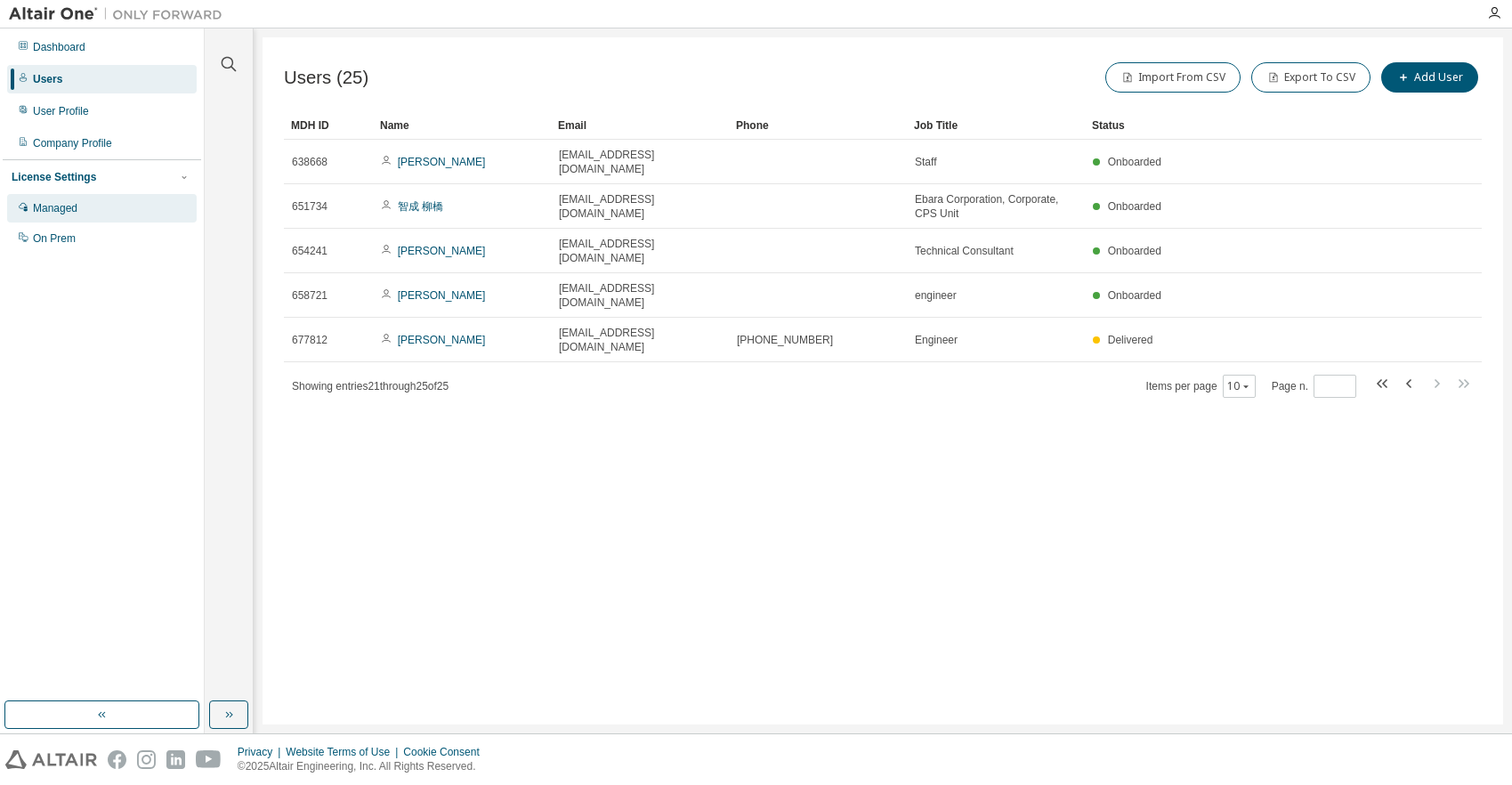
click at [71, 211] on div "Managed" at bounding box center [55, 208] width 44 height 14
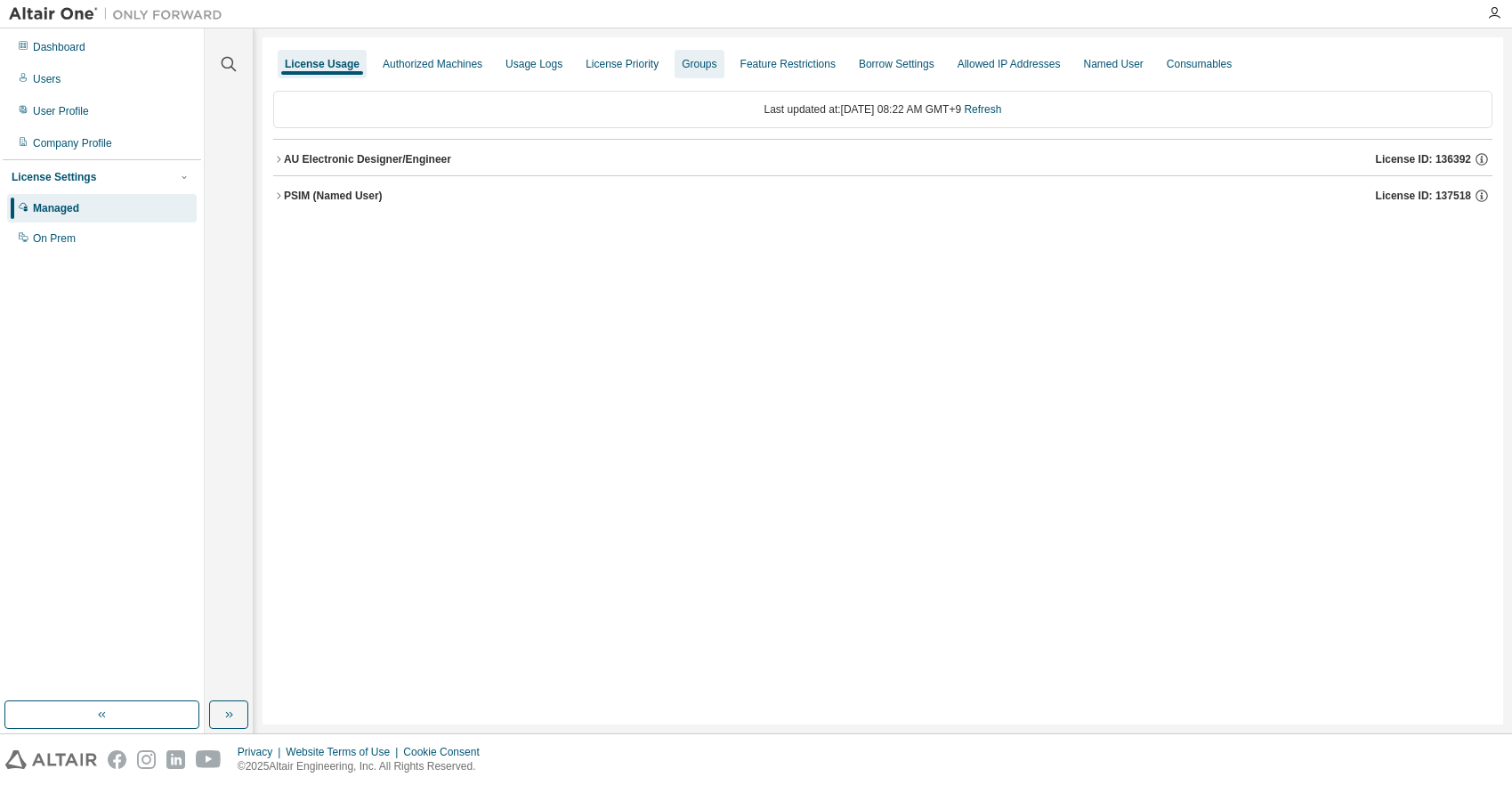
click at [694, 68] on div "Groups" at bounding box center [699, 64] width 35 height 14
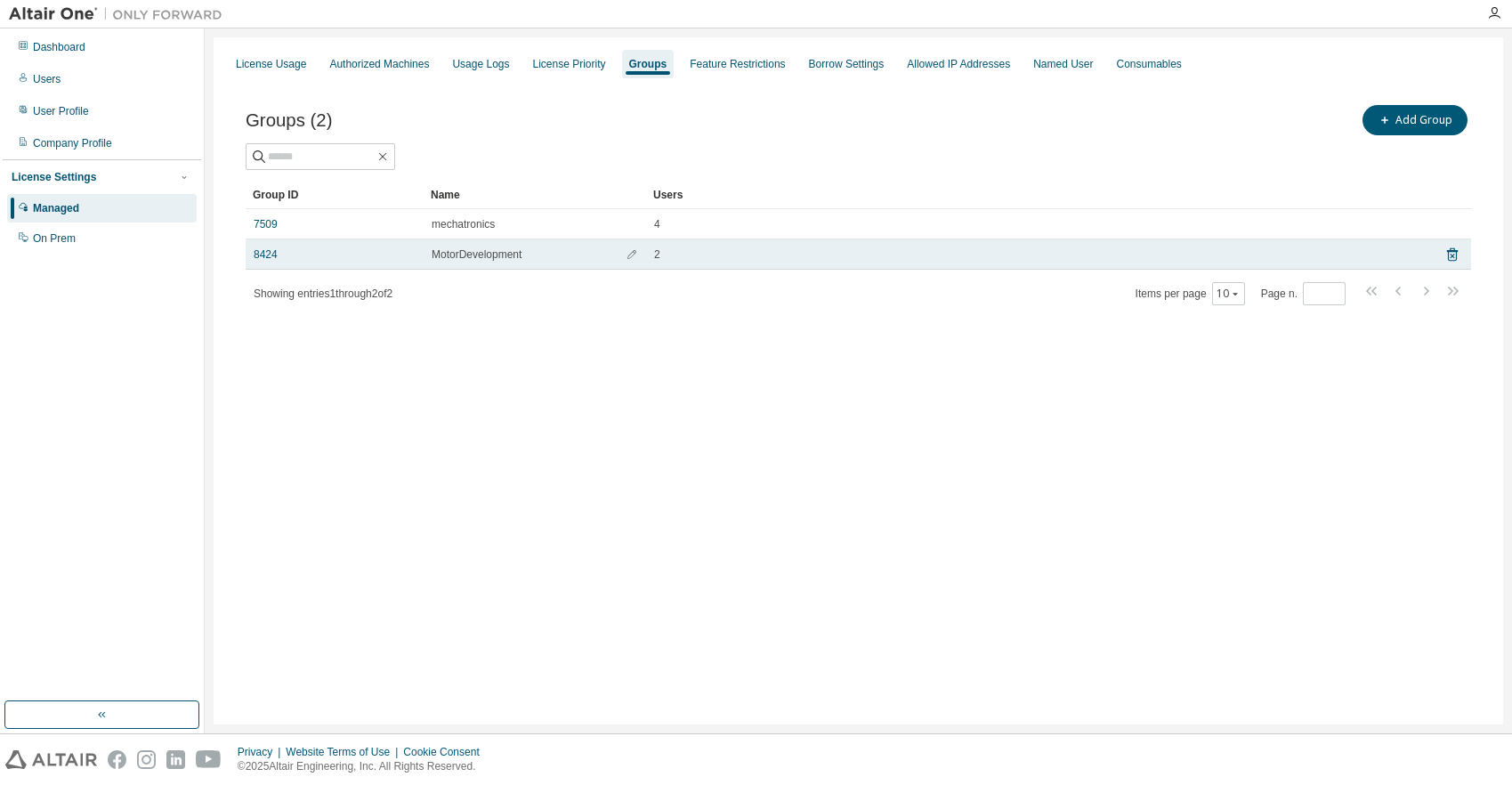
click at [279, 254] on div "8424" at bounding box center [334, 254] width 162 height 14
click at [265, 254] on link "8424" at bounding box center [265, 254] width 24 height 14
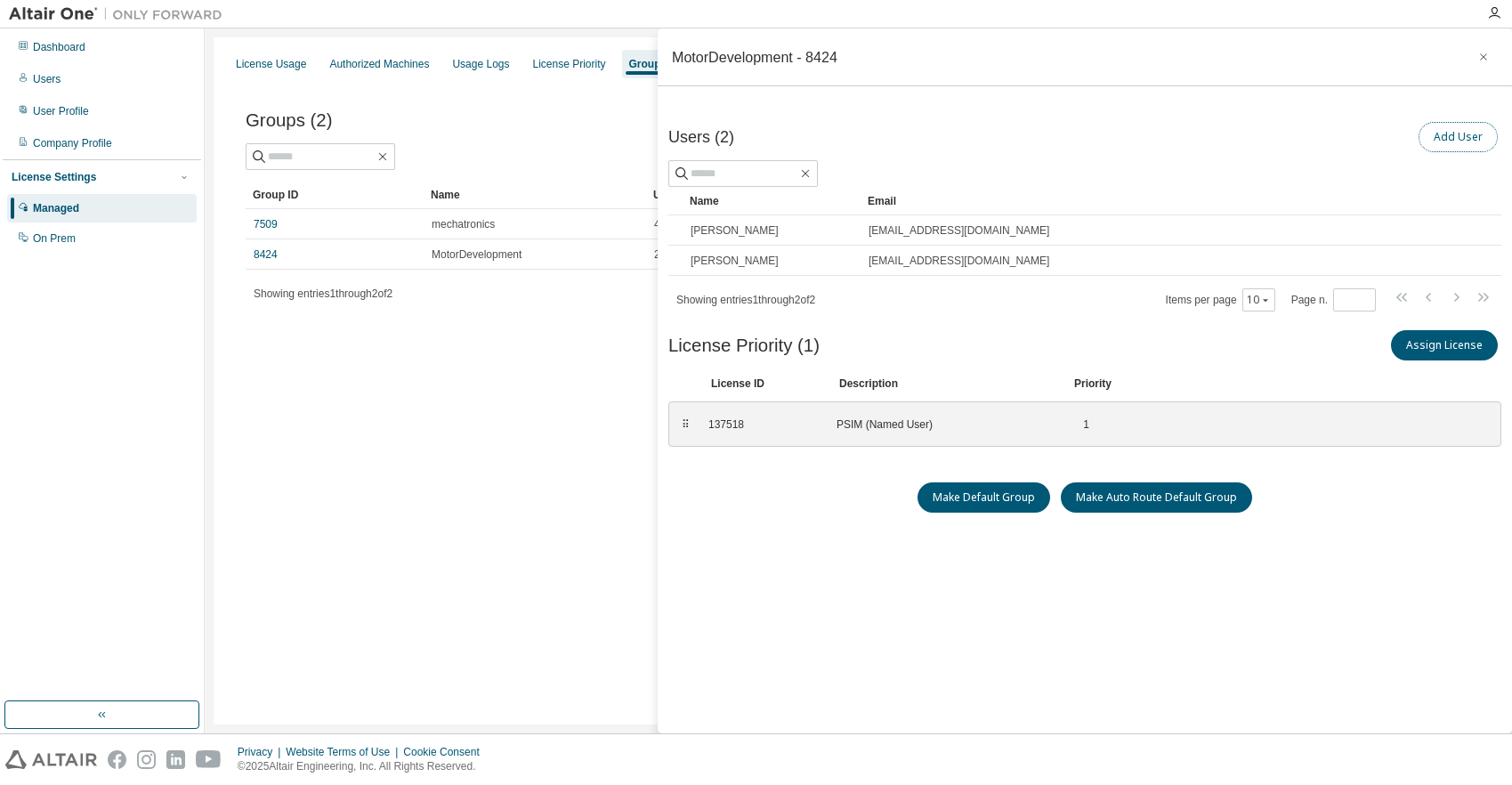
click at [1446, 129] on button "Add User" at bounding box center [1458, 137] width 79 height 30
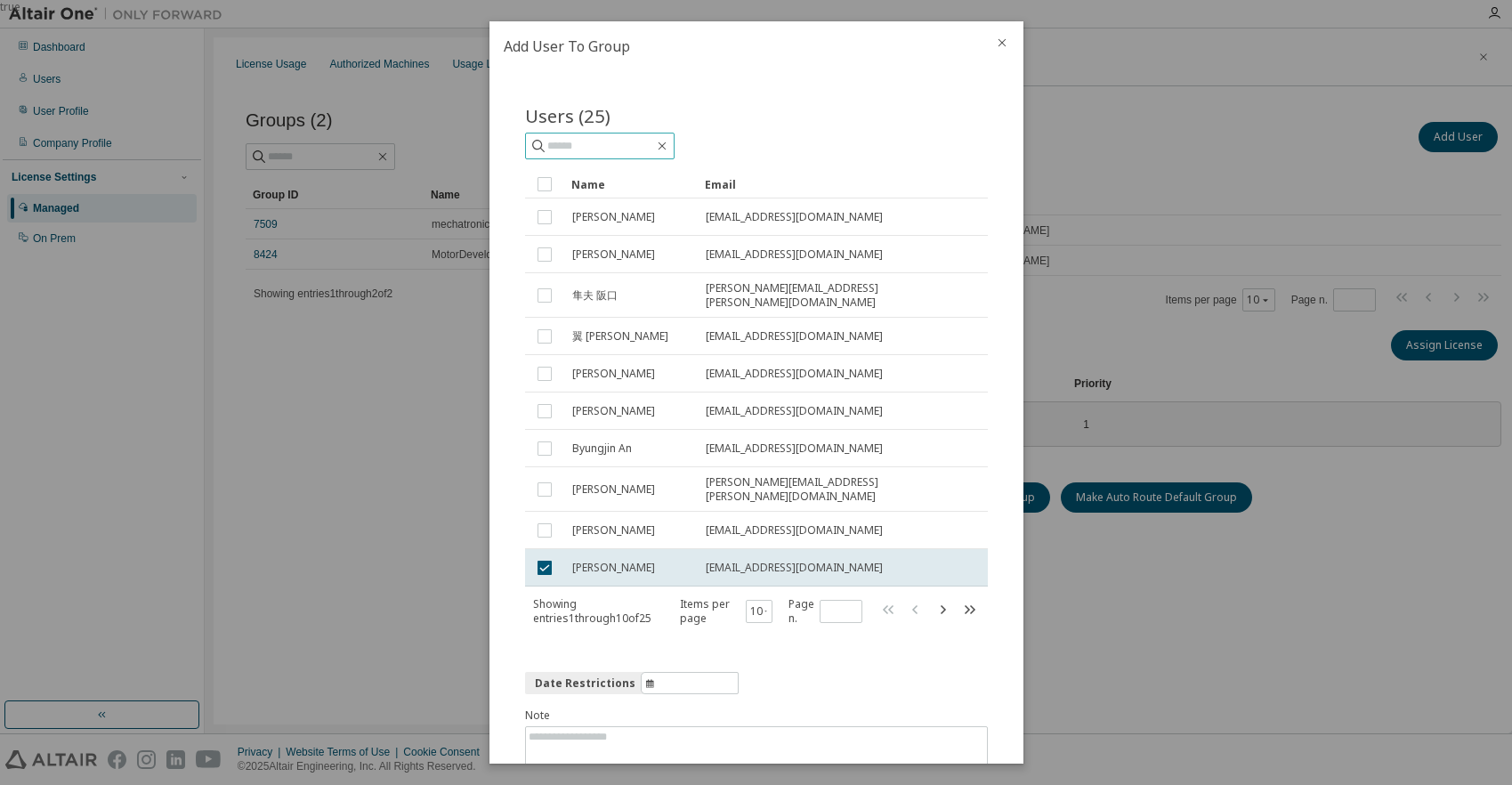
click at [636, 152] on input "text" at bounding box center [600, 145] width 107 height 17
type input "*"
click at [576, 145] on input "*******" at bounding box center [600, 145] width 107 height 17
type input "******"
click at [536, 146] on icon at bounding box center [539, 145] width 17 height 17
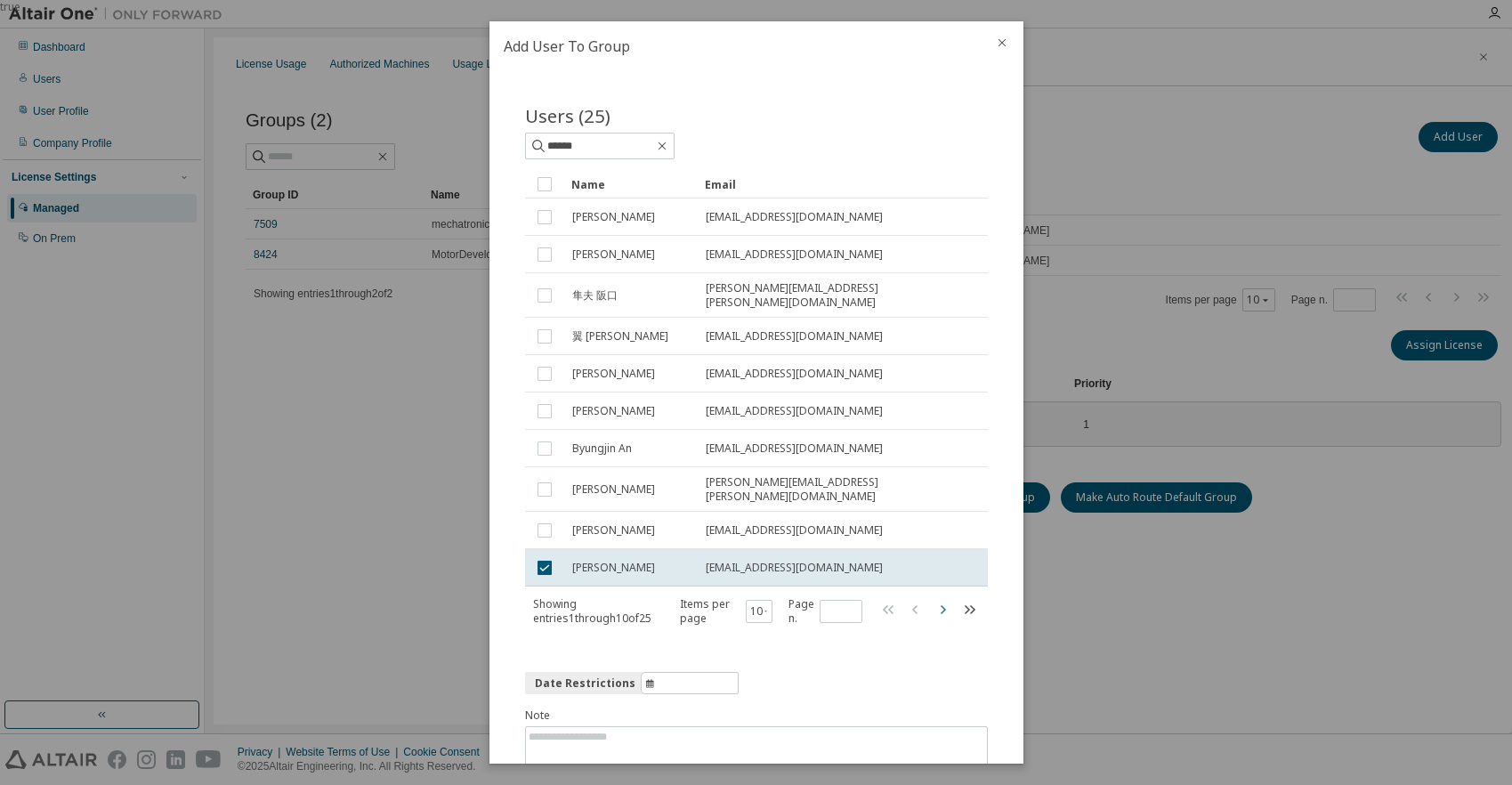
click at [932, 599] on icon "button" at bounding box center [942, 610] width 21 height 21
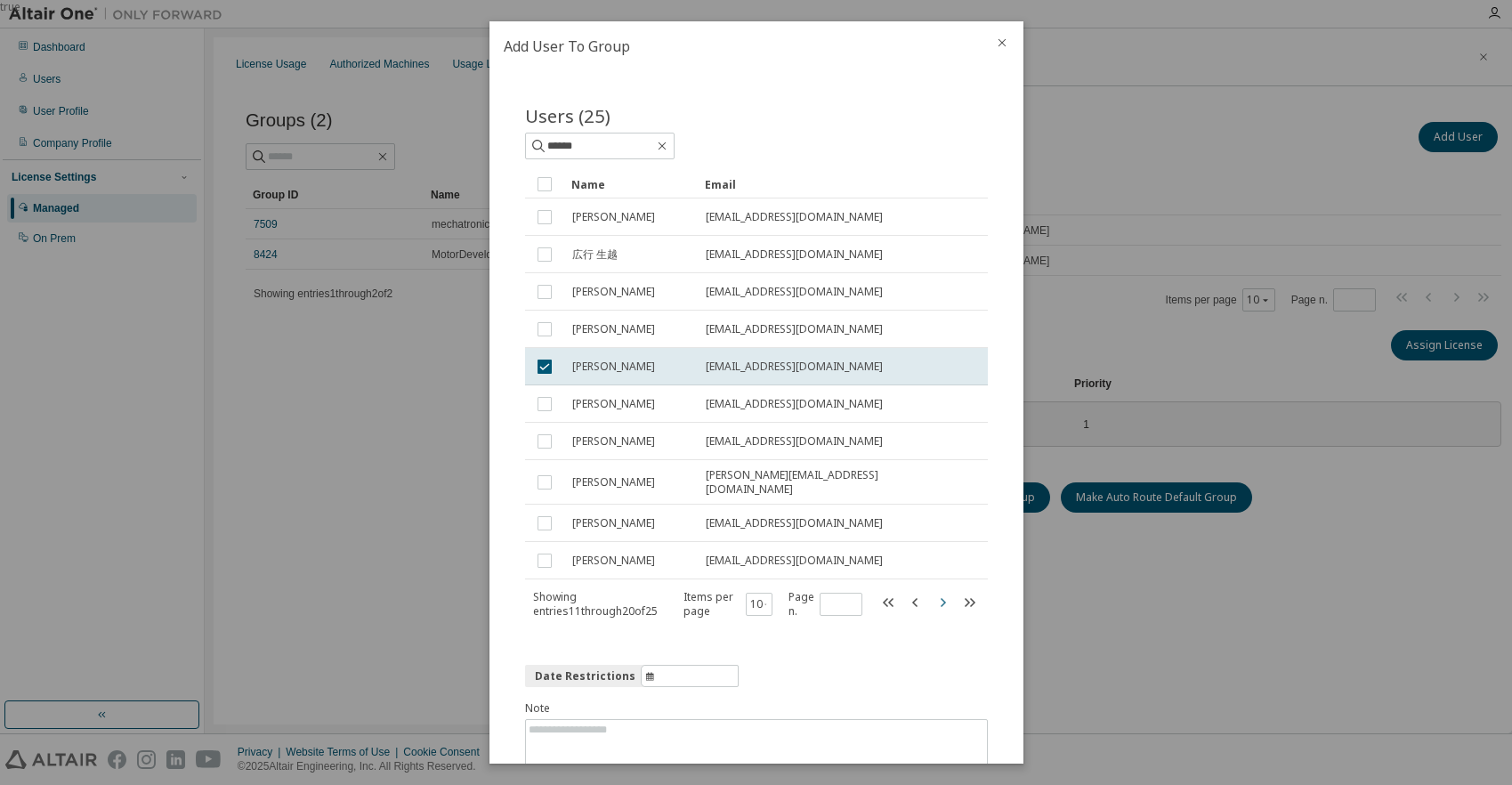
click at [937, 596] on icon "button" at bounding box center [942, 602] width 21 height 21
type input "*"
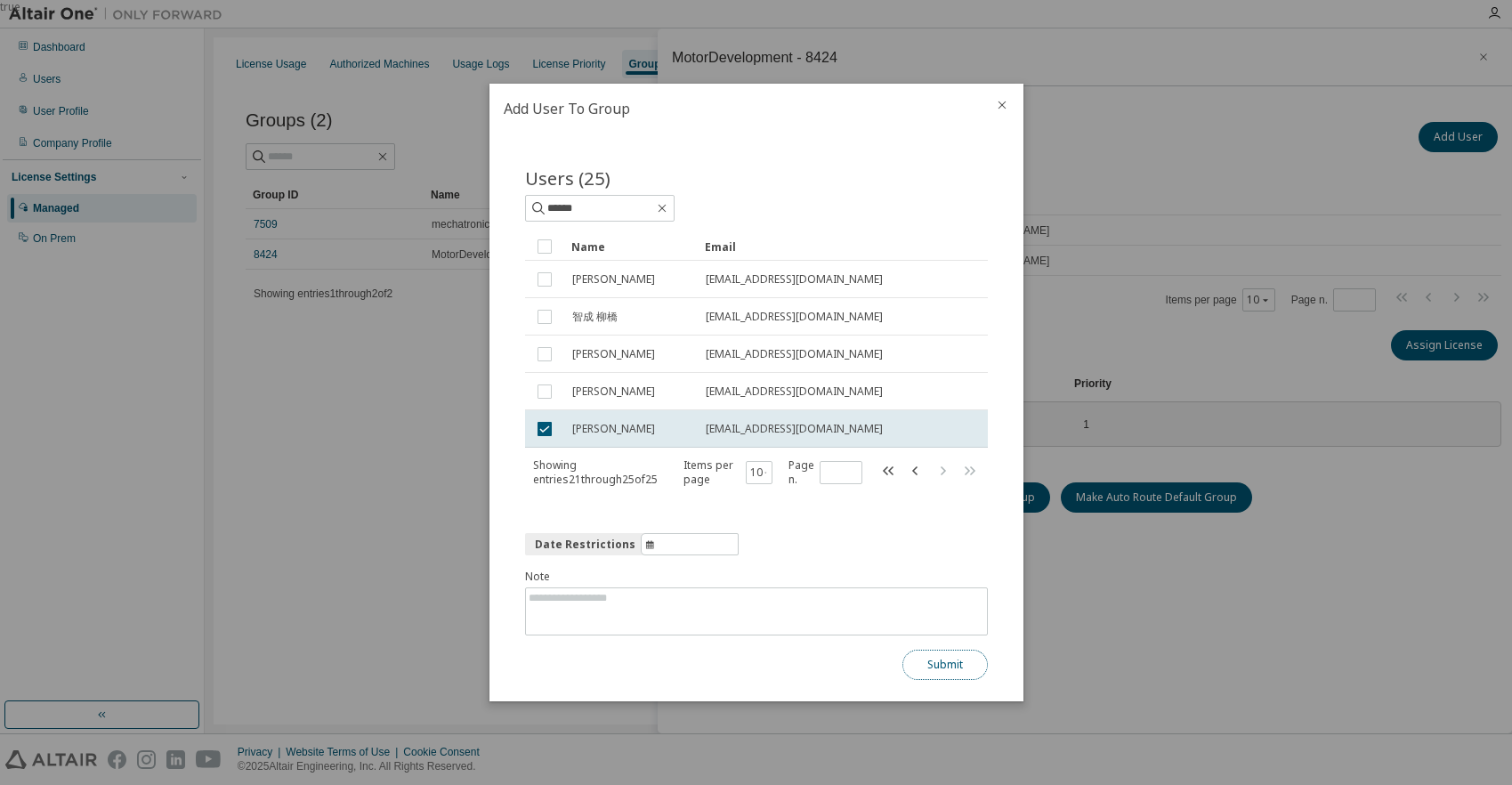
click at [942, 667] on button "Submit" at bounding box center [944, 664] width 86 height 30
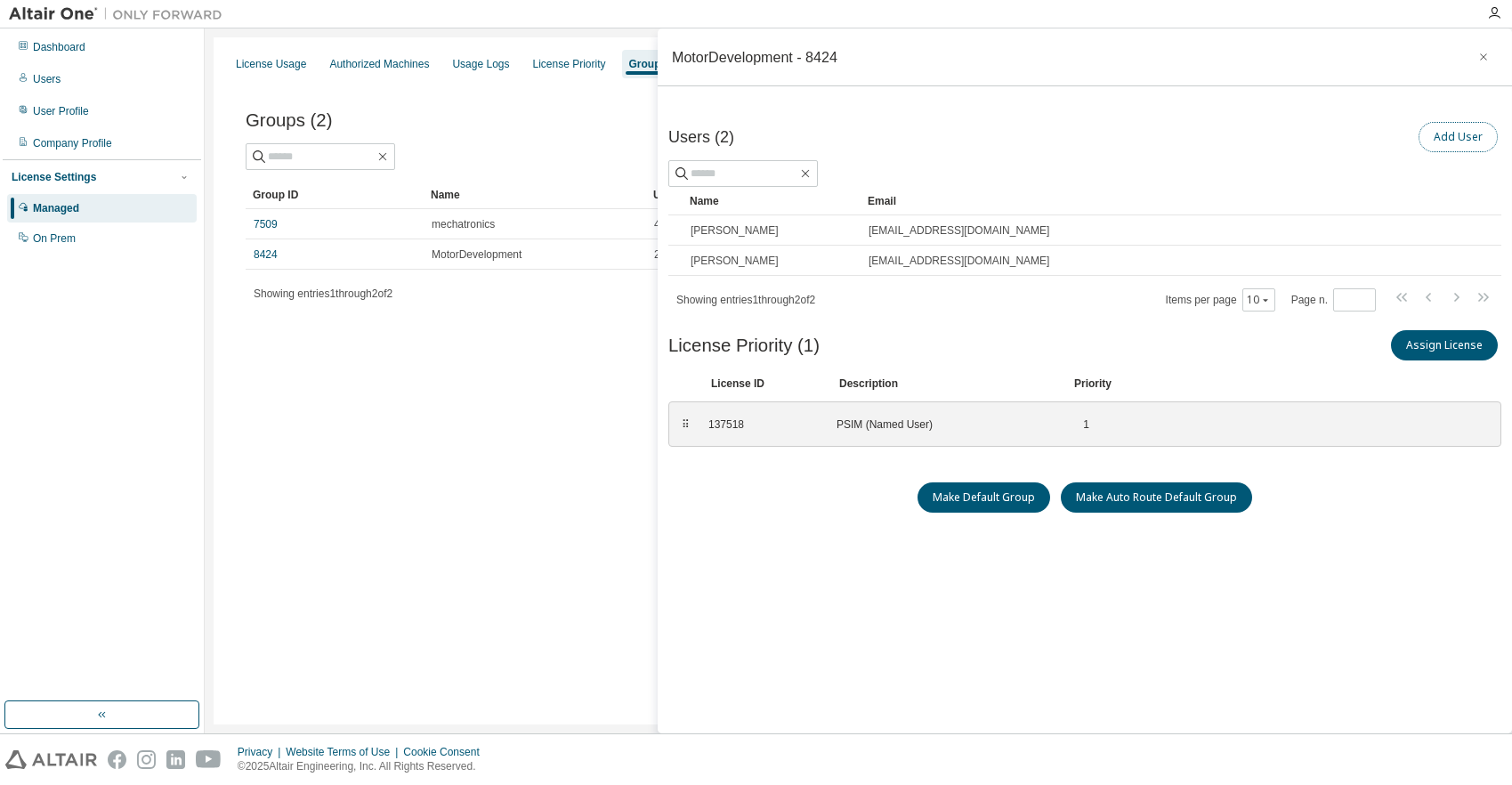
click at [1440, 131] on button "Add User" at bounding box center [1458, 137] width 79 height 30
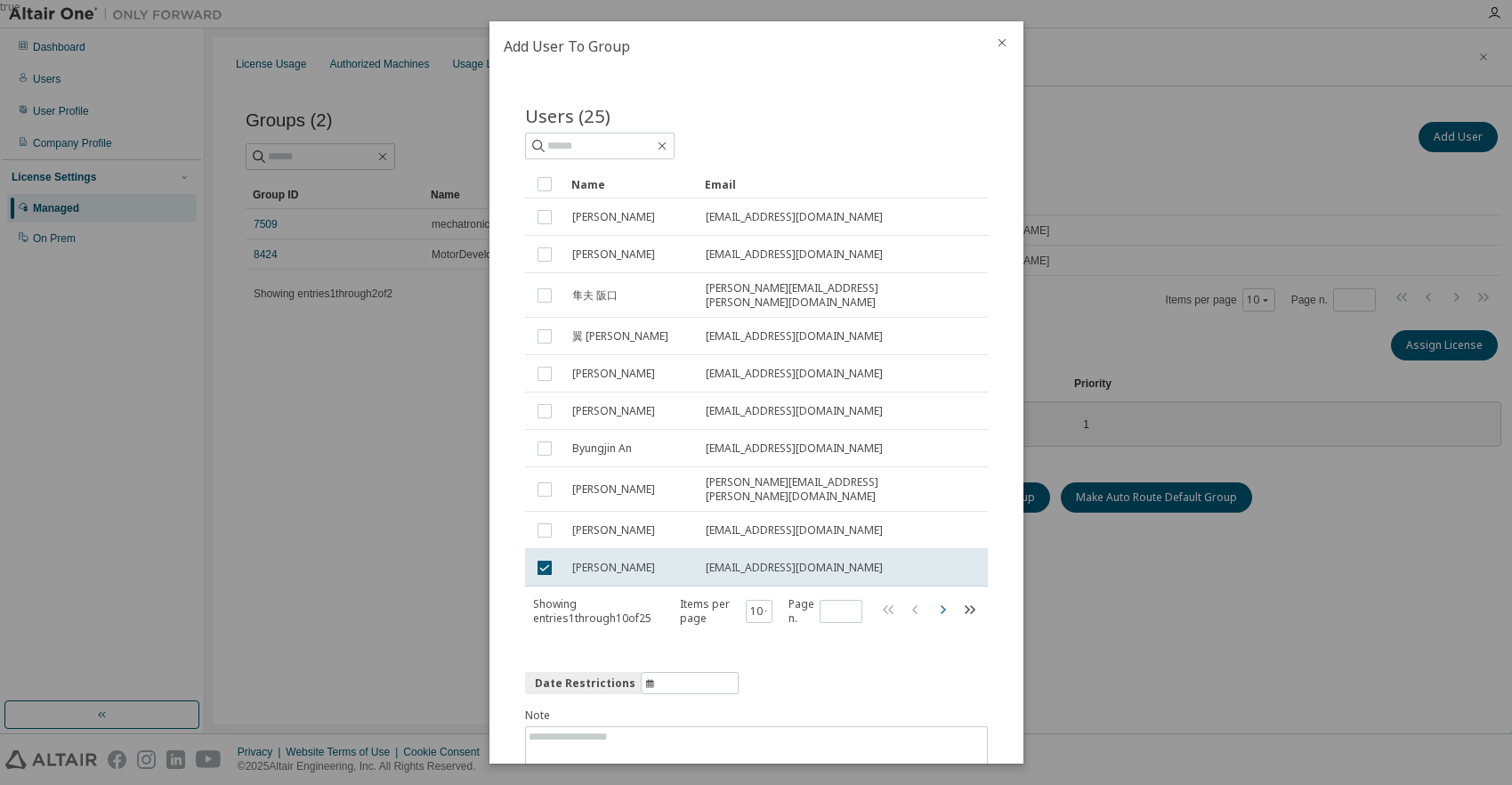
click at [932, 599] on icon "button" at bounding box center [942, 610] width 21 height 21
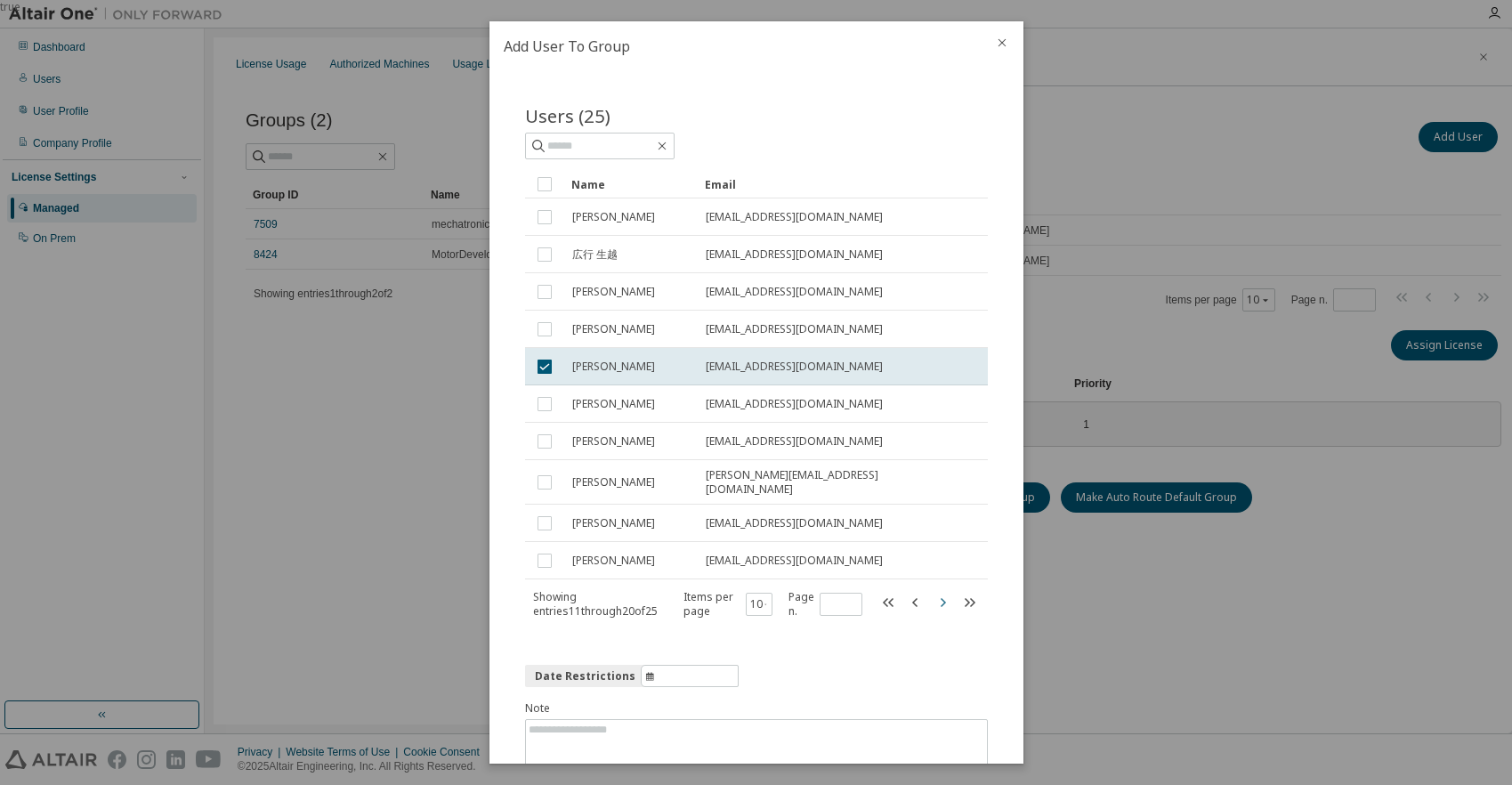
click at [932, 596] on icon "button" at bounding box center [942, 602] width 21 height 21
type input "*"
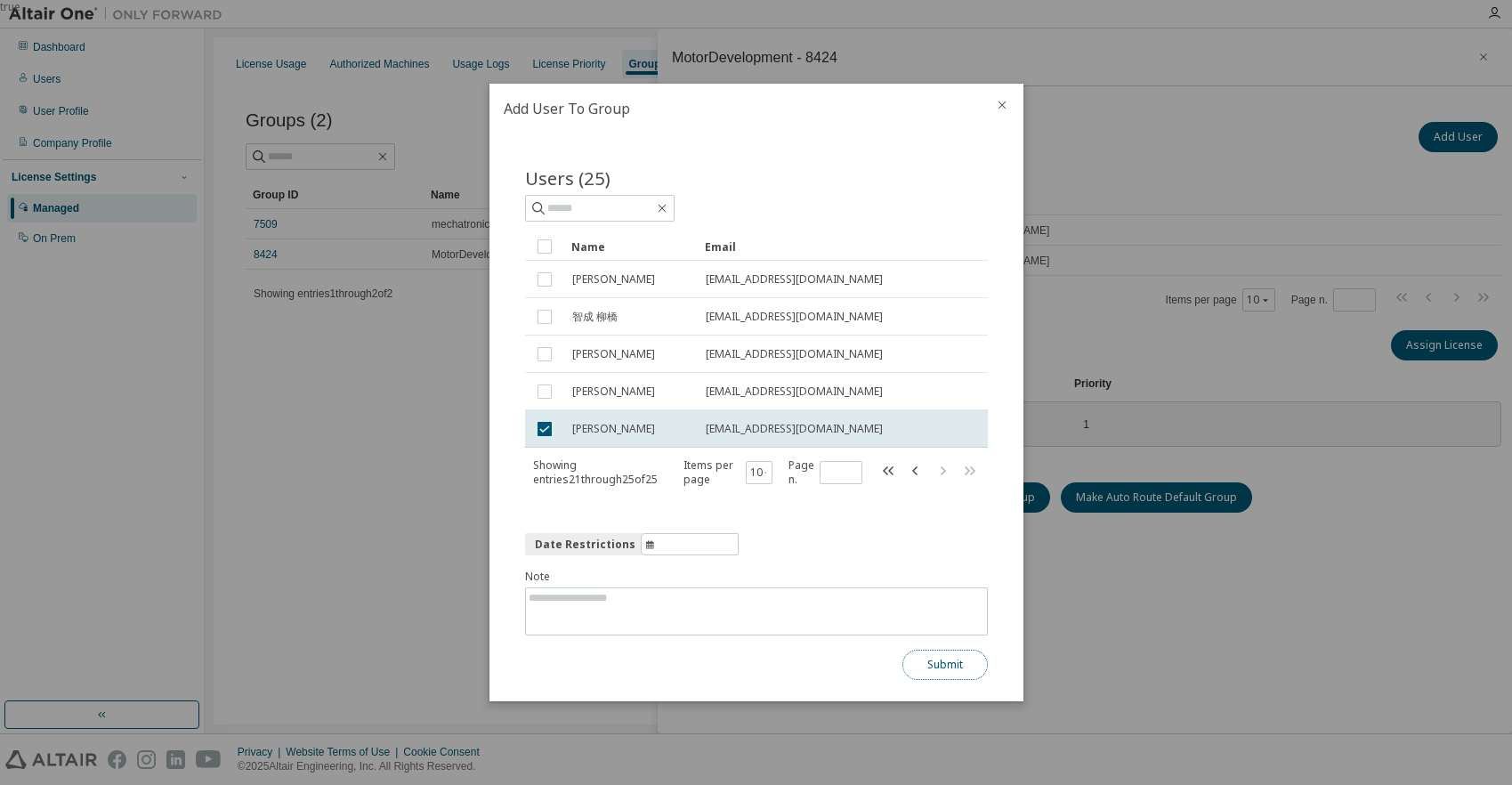
click at [931, 661] on button "Submit" at bounding box center [944, 664] width 86 height 30
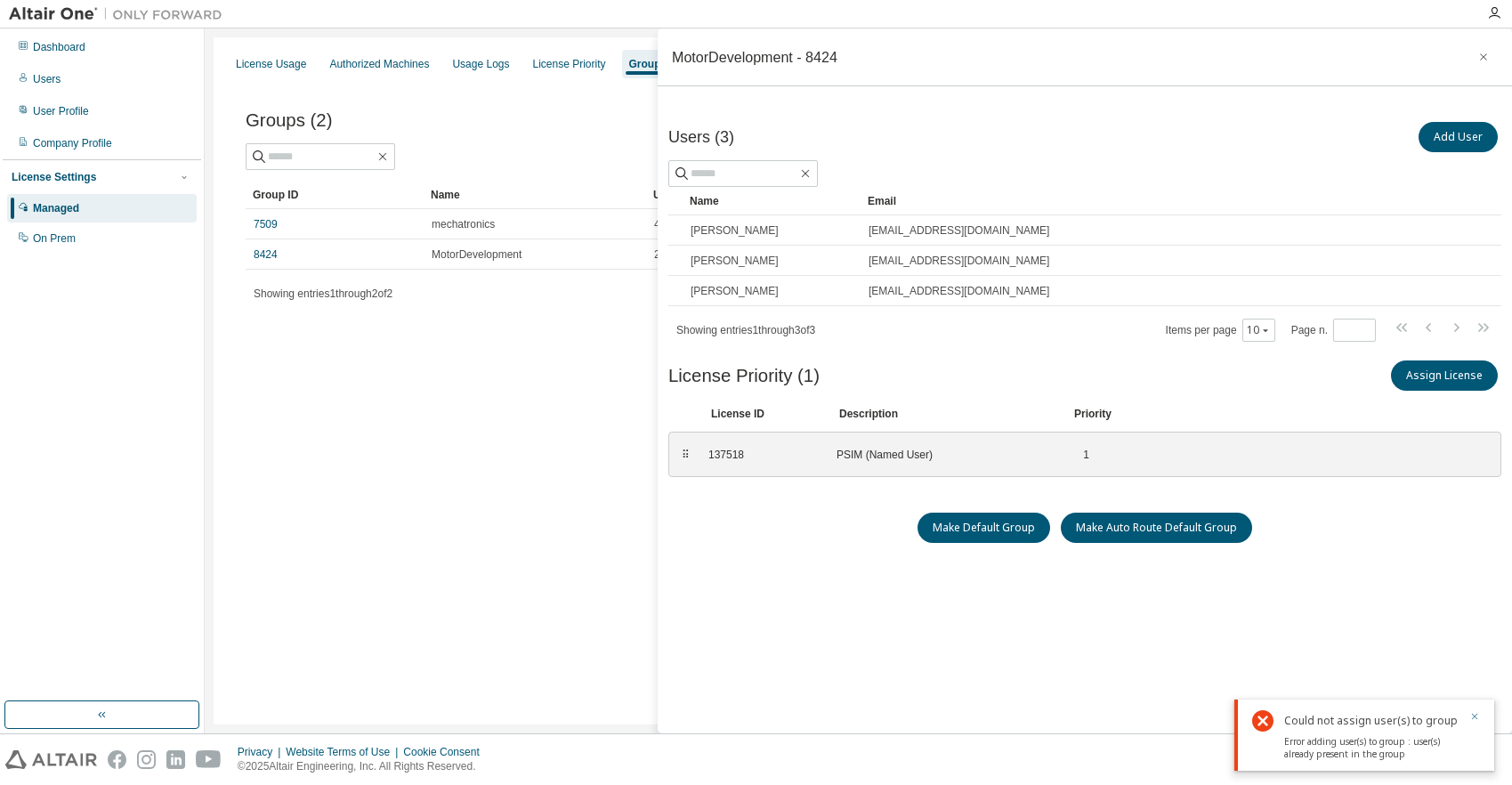
click at [1474, 718] on icon "button" at bounding box center [1474, 716] width 11 height 11
click at [1273, 675] on div "Users (3) Add User Clear Load Save Save As Field Operator Value Select filter S…" at bounding box center [1085, 432] width 833 height 628
click at [1480, 56] on icon "button" at bounding box center [1483, 56] width 7 height 7
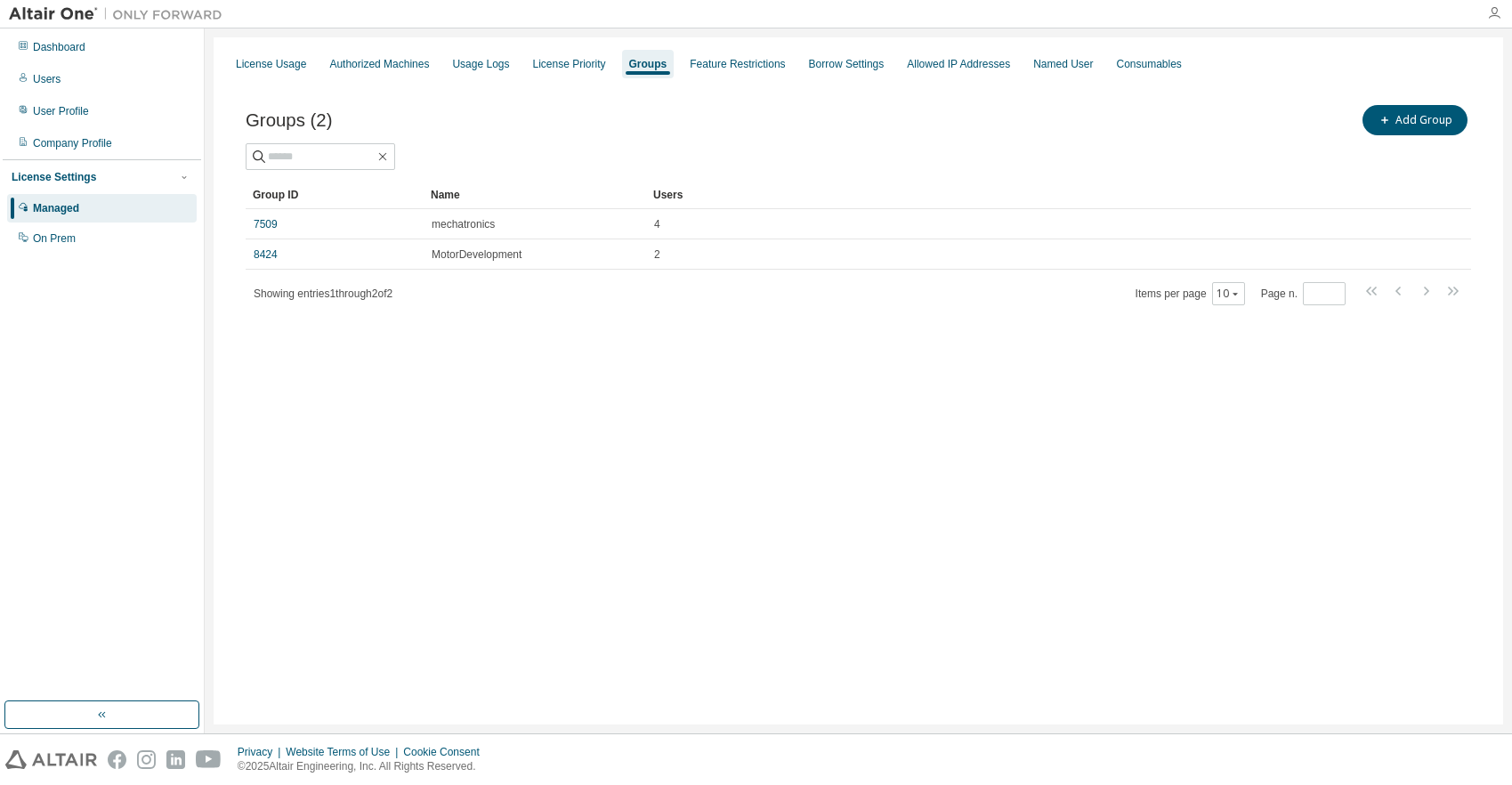
click at [1490, 9] on icon "button" at bounding box center [1494, 13] width 14 height 14
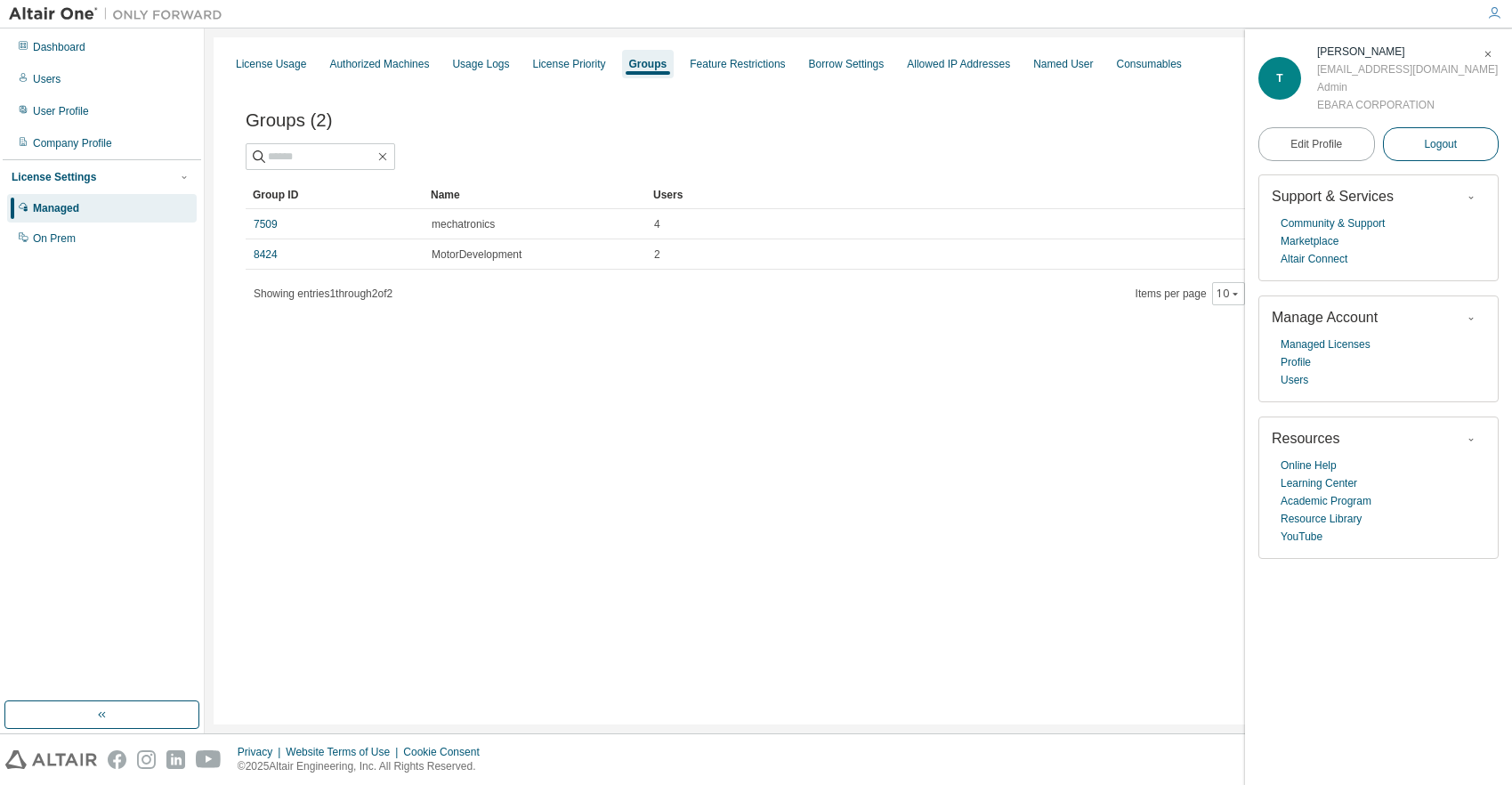
click at [1431, 141] on span "Logout" at bounding box center [1441, 144] width 33 height 17
